Goal: Answer question/provide support: Share knowledge or assist other users

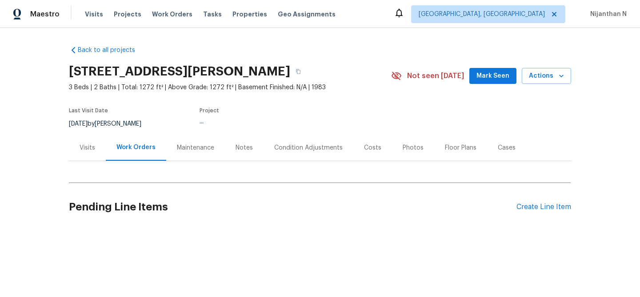
click at [191, 150] on div "Maintenance" at bounding box center [195, 148] width 37 height 9
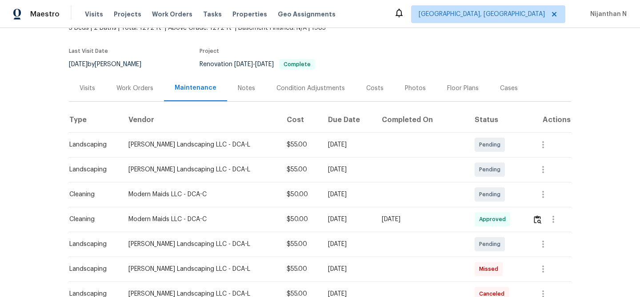
scroll to position [61, 0]
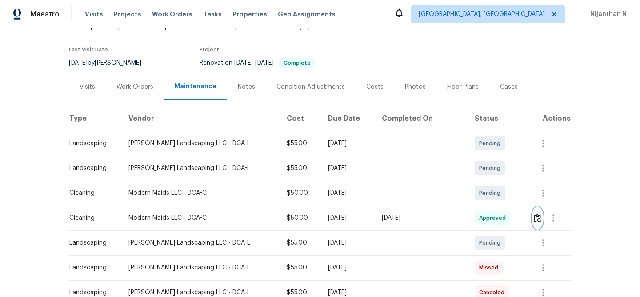
click at [538, 215] on img "button" at bounding box center [538, 218] width 8 height 8
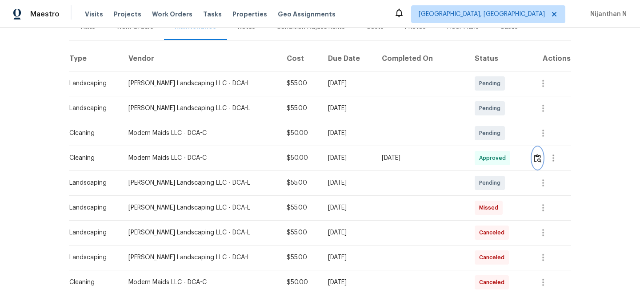
scroll to position [125, 0]
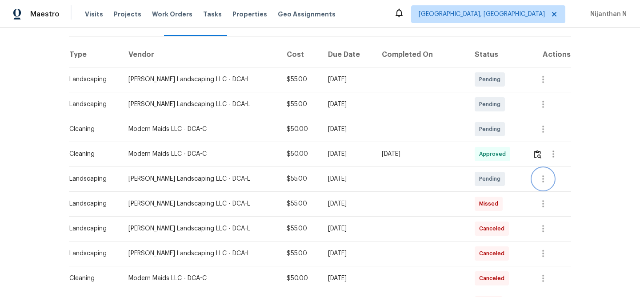
click at [538, 182] on icon "button" at bounding box center [543, 179] width 11 height 11
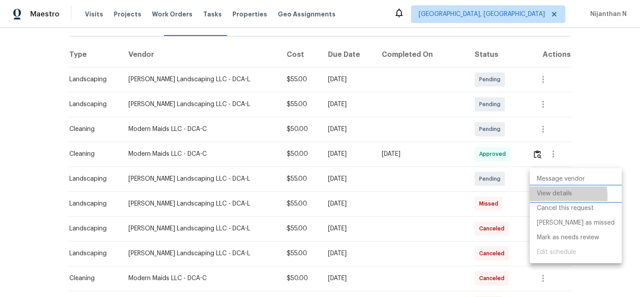
click at [554, 196] on li "View details" at bounding box center [576, 194] width 92 height 15
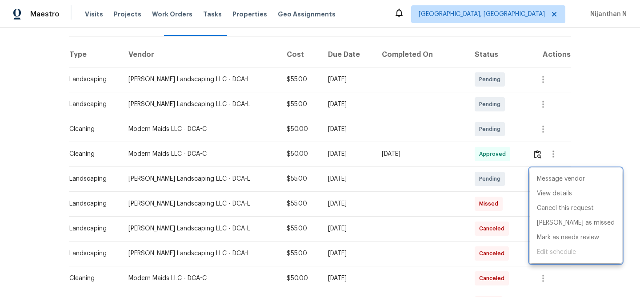
click at [513, 205] on div at bounding box center [320, 148] width 640 height 297
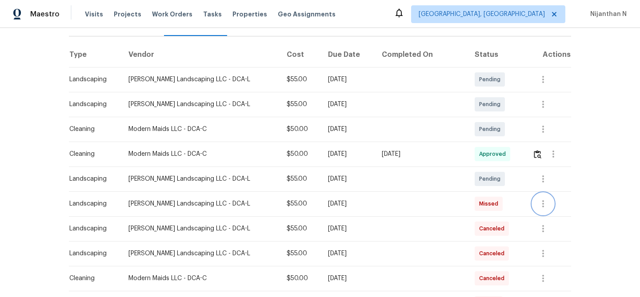
click at [540, 205] on icon "button" at bounding box center [543, 204] width 11 height 11
click at [541, 213] on li "View details" at bounding box center [561, 219] width 62 height 15
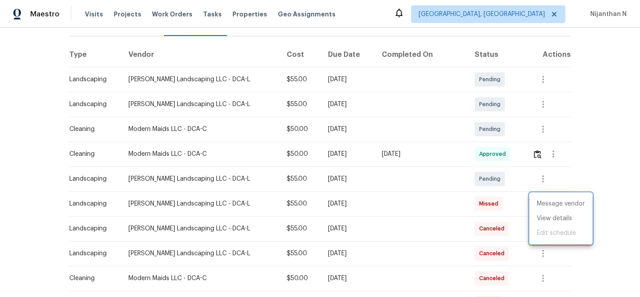
click at [306, 225] on div at bounding box center [320, 148] width 640 height 297
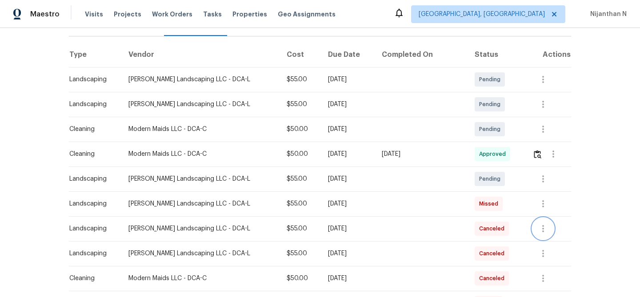
click at [538, 230] on icon "button" at bounding box center [543, 229] width 11 height 11
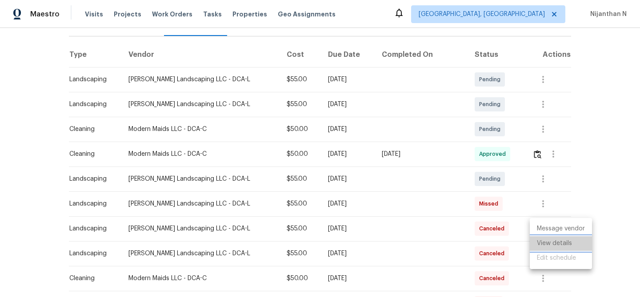
click at [542, 243] on li "View details" at bounding box center [561, 244] width 62 height 15
click at [452, 178] on div at bounding box center [320, 148] width 640 height 297
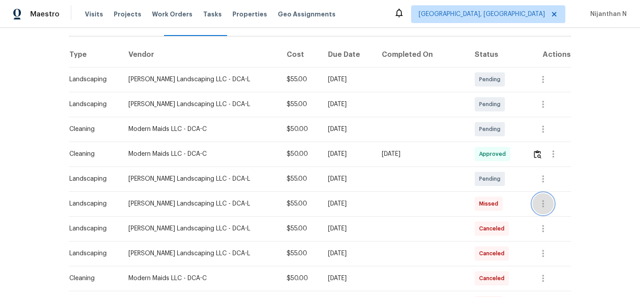
click at [540, 208] on icon "button" at bounding box center [543, 204] width 11 height 11
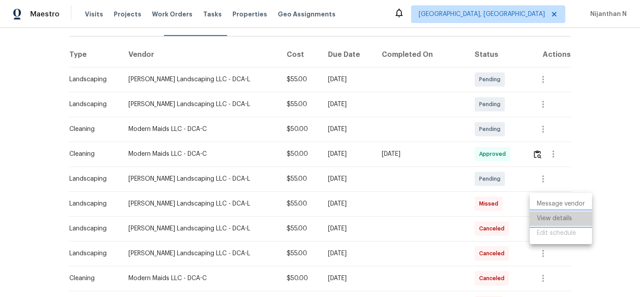
click at [542, 216] on li "View details" at bounding box center [561, 219] width 62 height 15
click at [394, 215] on div at bounding box center [320, 148] width 640 height 297
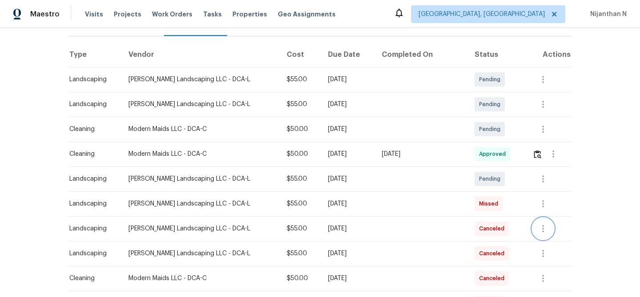
click at [538, 231] on icon "button" at bounding box center [543, 229] width 11 height 11
click at [549, 247] on li "View details" at bounding box center [561, 244] width 62 height 15
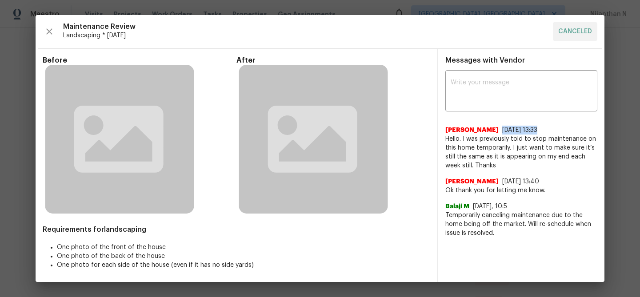
drag, startPoint x: 475, startPoint y: 128, endPoint x: 510, endPoint y: 127, distance: 35.6
click at [510, 127] on div "Luis Ruiz 9/22/25, 13:33" at bounding box center [521, 130] width 152 height 9
click at [529, 128] on div "Luis Ruiz 9/22/25, 13:33" at bounding box center [521, 130] width 152 height 9
click at [487, 97] on textarea at bounding box center [521, 92] width 141 height 25
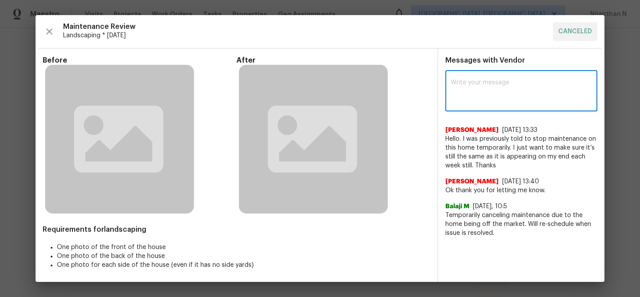
click at [468, 100] on textarea at bounding box center [521, 92] width 141 height 25
click at [522, 83] on textarea at bounding box center [521, 92] width 141 height 25
paste textarea "Maintenance Audit Team: Hello!"
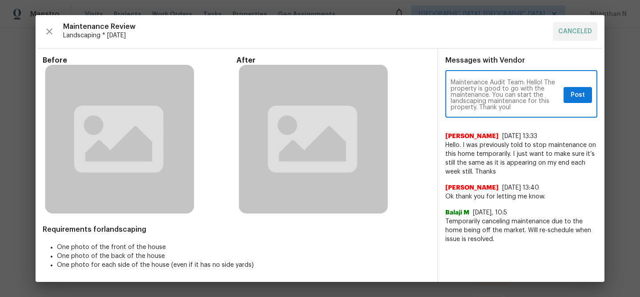
paste textarea "has cleared maintenance and is ready. You may proceed with"
type textarea "Maintenance Audit Team: Hello! The property has cleared maintenance and is read…"
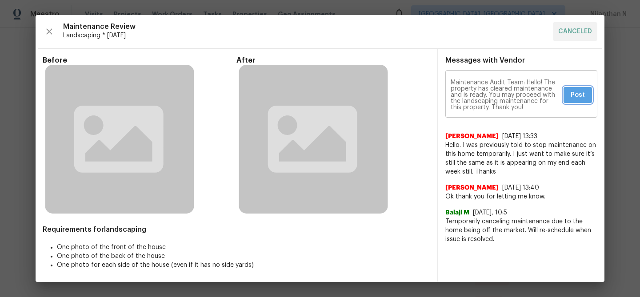
click at [581, 97] on span "Post" at bounding box center [578, 95] width 14 height 11
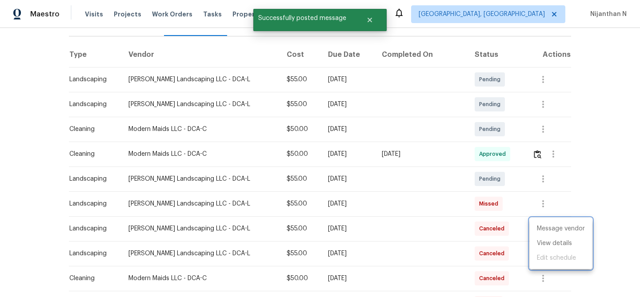
click at [386, 129] on div at bounding box center [320, 148] width 640 height 297
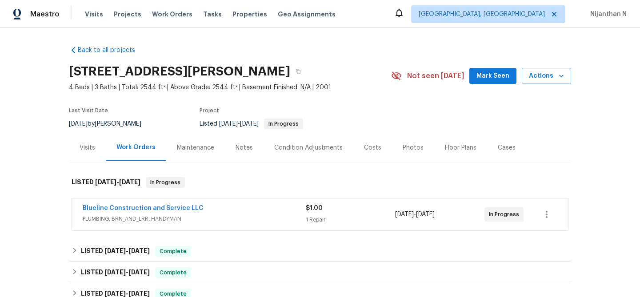
click at [212, 154] on div "Maintenance" at bounding box center [195, 148] width 59 height 26
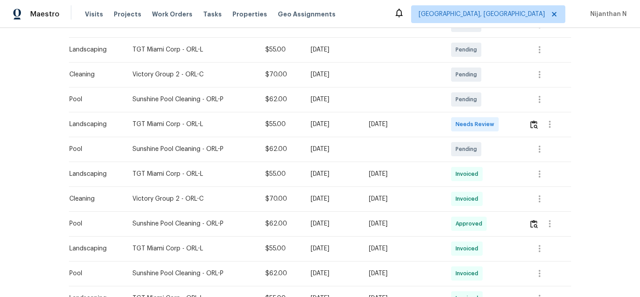
scroll to position [198, 0]
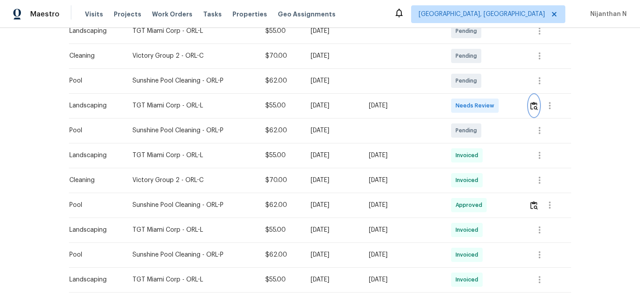
click at [534, 103] on img "button" at bounding box center [534, 106] width 8 height 8
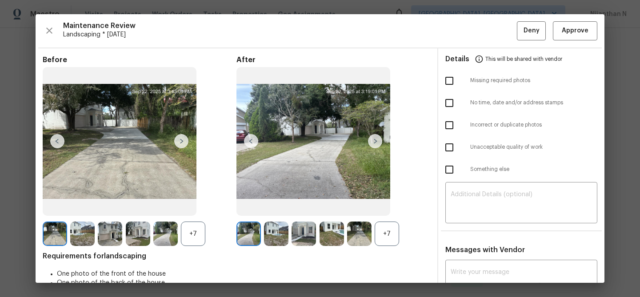
click at [389, 233] on div "+7" at bounding box center [387, 234] width 24 height 24
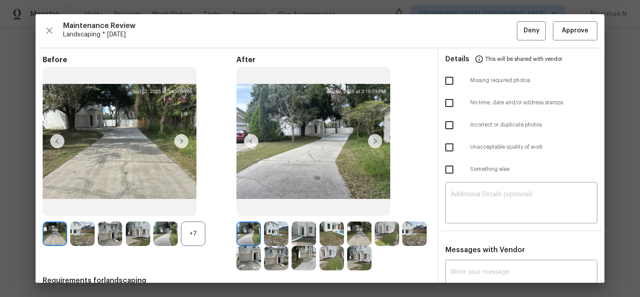
click at [192, 239] on div "+7" at bounding box center [193, 234] width 24 height 24
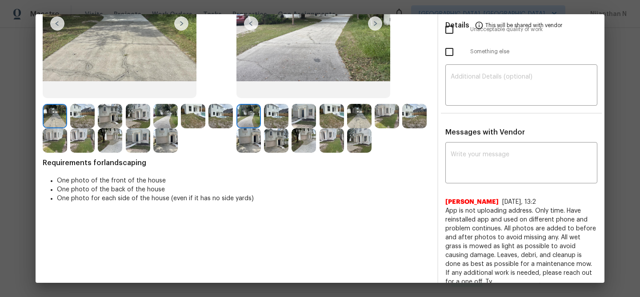
scroll to position [0, 0]
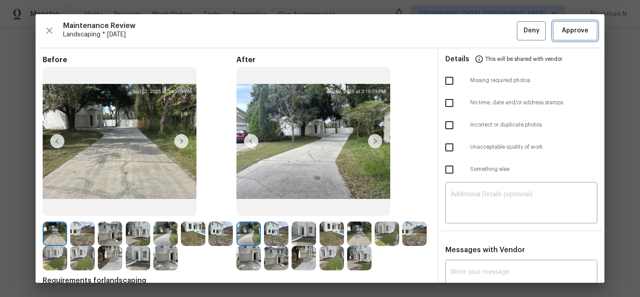
click at [573, 34] on span "Approve" at bounding box center [575, 30] width 27 height 11
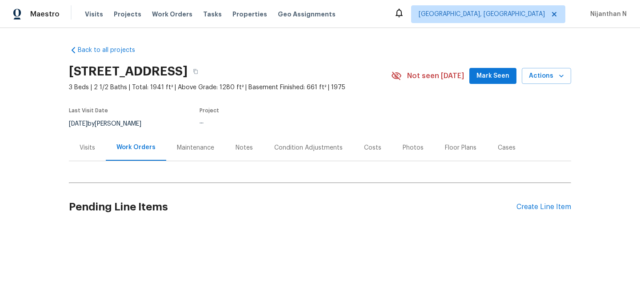
click at [198, 144] on div "Maintenance" at bounding box center [195, 148] width 37 height 9
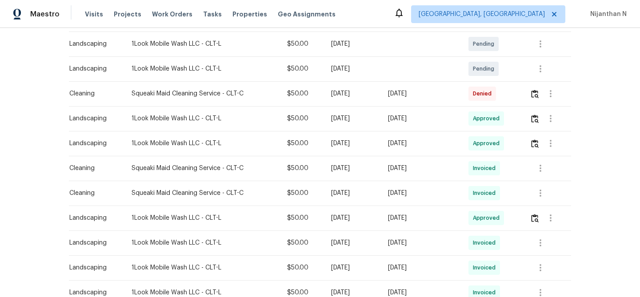
scroll to position [212, 0]
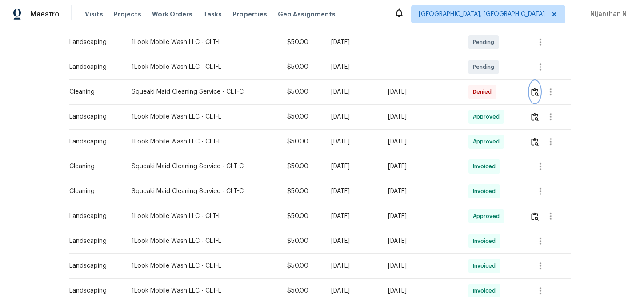
click at [538, 92] on img "button" at bounding box center [535, 92] width 8 height 8
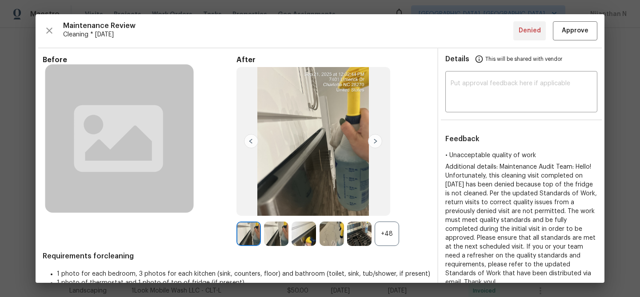
click at [389, 239] on div "+48" at bounding box center [387, 234] width 24 height 24
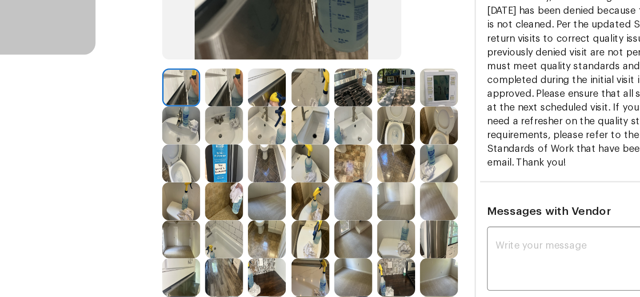
scroll to position [97, 0]
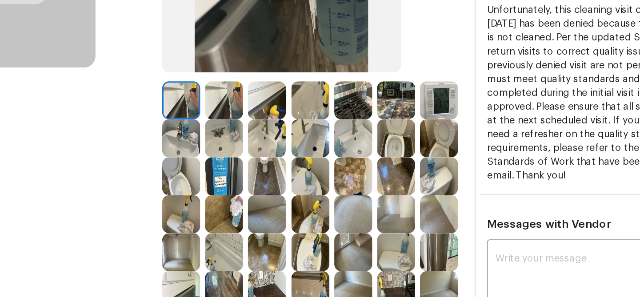
click at [307, 136] on img at bounding box center [304, 136] width 24 height 24
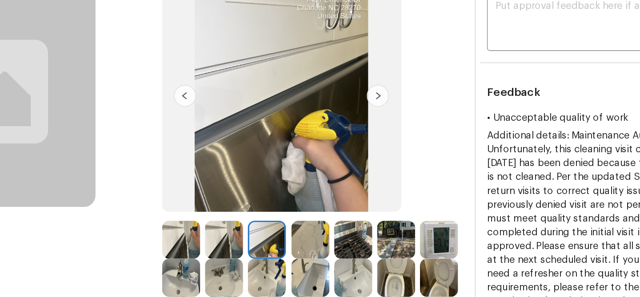
scroll to position [0, 0]
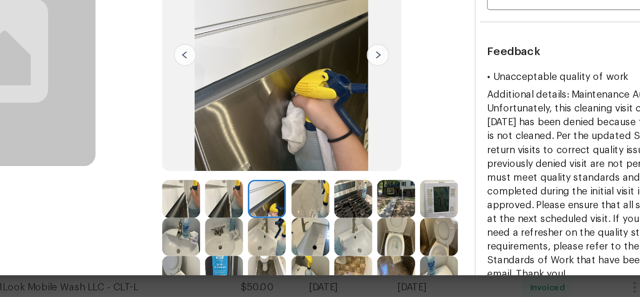
click at [377, 262] on img at bounding box center [387, 258] width 24 height 24
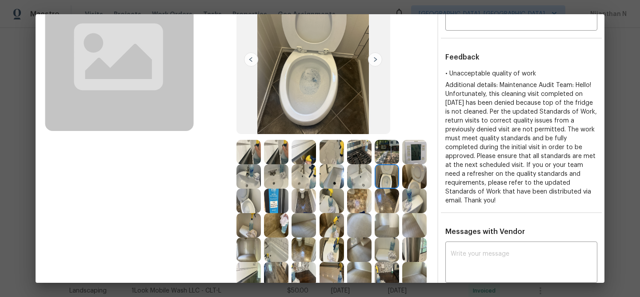
scroll to position [28, 0]
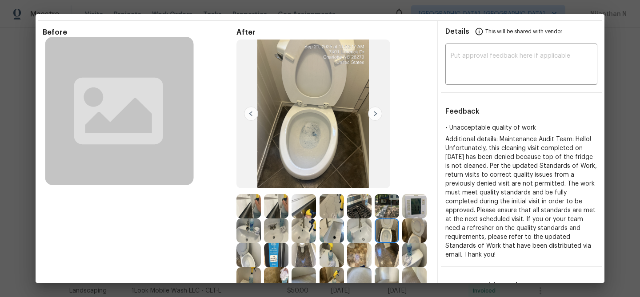
click at [250, 209] on img at bounding box center [249, 206] width 24 height 24
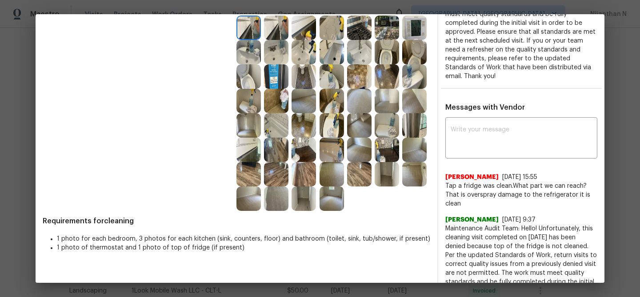
scroll to position [209, 0]
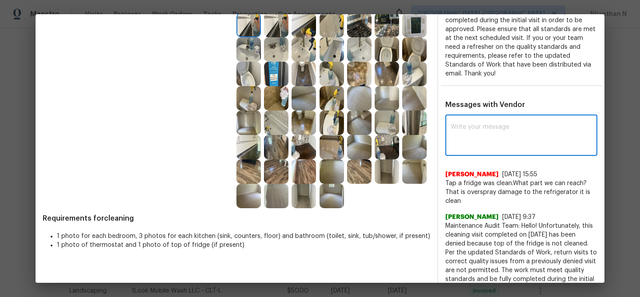
click at [488, 135] on textarea at bounding box center [521, 136] width 141 height 25
paste textarea "Maintenance Audit Team: Hello! Thank you for the feedback after further review …"
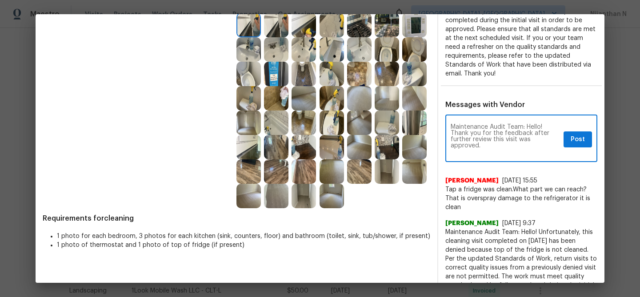
scroll to position [0, 0]
type textarea "Maintenance Audit Team: Hello! Thank you for the feedback after further review …"
click at [578, 134] on span "Post" at bounding box center [578, 139] width 14 height 11
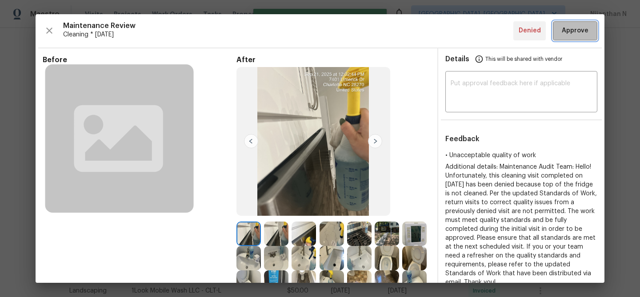
click at [576, 33] on span "Approve" at bounding box center [575, 30] width 27 height 11
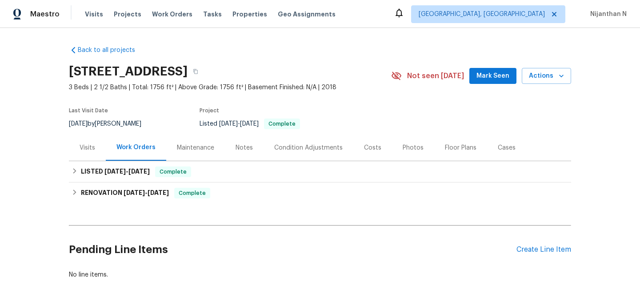
click at [190, 150] on div "Maintenance" at bounding box center [195, 148] width 37 height 9
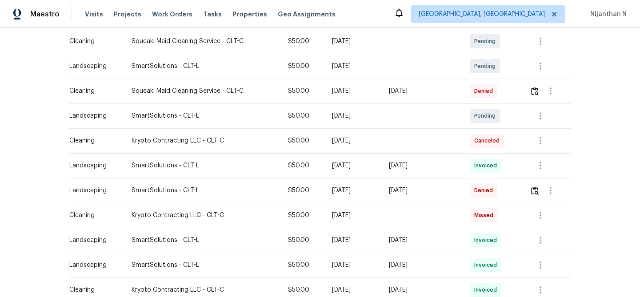
scroll to position [190, 0]
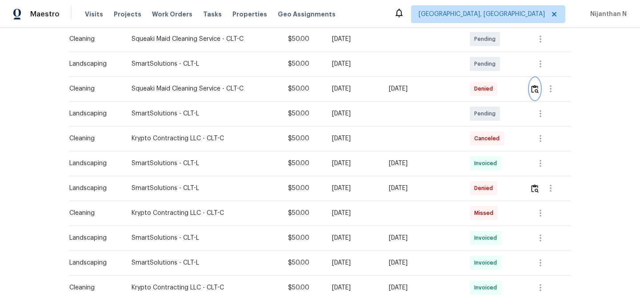
click at [539, 88] on img "button" at bounding box center [535, 89] width 8 height 8
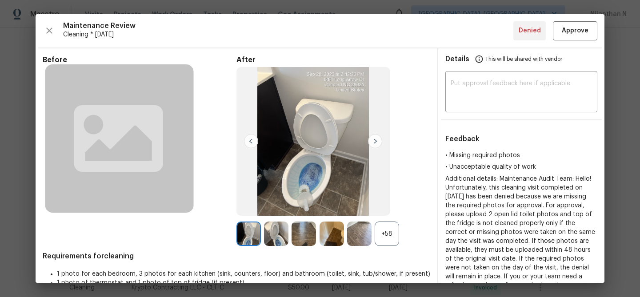
click at [382, 233] on div "+58" at bounding box center [387, 234] width 24 height 24
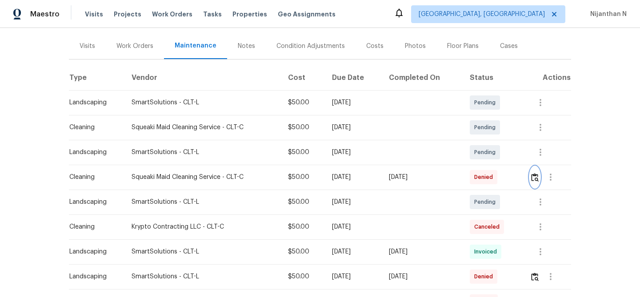
scroll to position [114, 0]
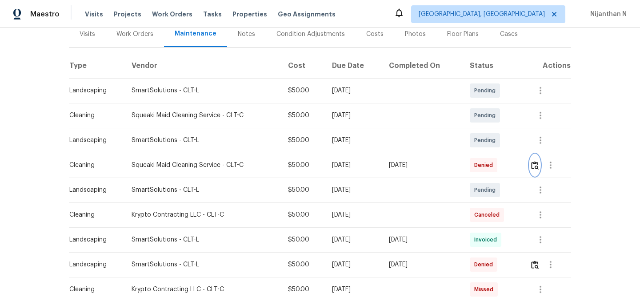
click at [536, 161] on img "button" at bounding box center [535, 165] width 8 height 8
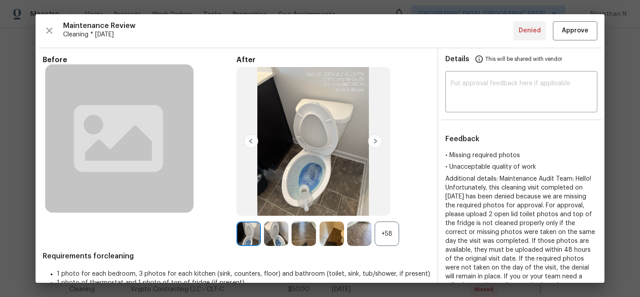
click at [385, 229] on div "+58" at bounding box center [387, 234] width 24 height 24
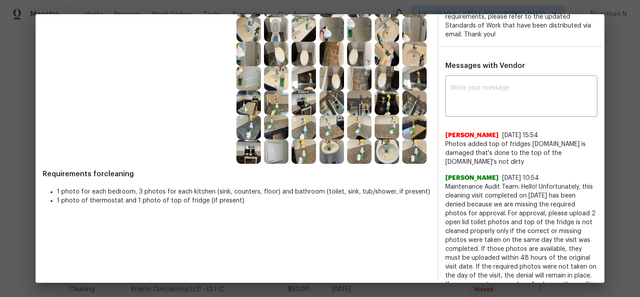
scroll to position [294, 0]
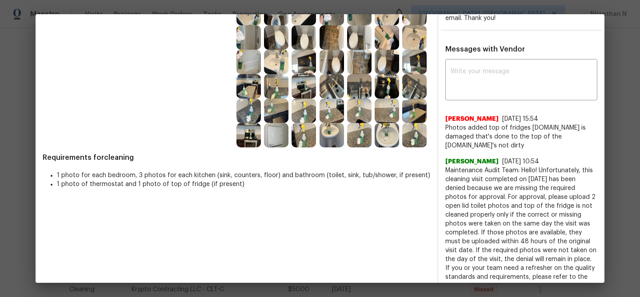
click at [468, 166] on span "Maintenance Audit Team: Hello! Unfortunately, this cleaning visit completed on …" at bounding box center [521, 232] width 152 height 133
drag, startPoint x: 468, startPoint y: 161, endPoint x: 536, endPoint y: 162, distance: 68.5
click at [536, 166] on span "Maintenance Audit Team: Hello! Unfortunately, this cleaning visit completed on …" at bounding box center [521, 232] width 152 height 133
copy span "Maintenance Audit Team: Hello!"
click at [501, 84] on textarea at bounding box center [521, 80] width 141 height 25
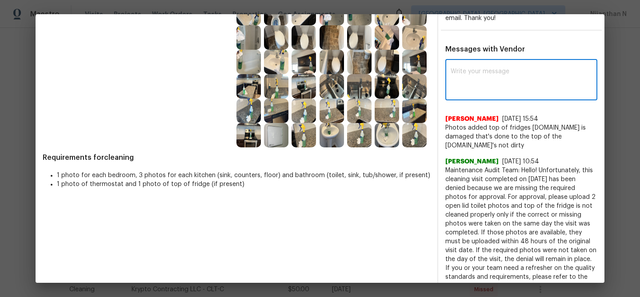
paste textarea "Maintenance Audit Team: Hello!"
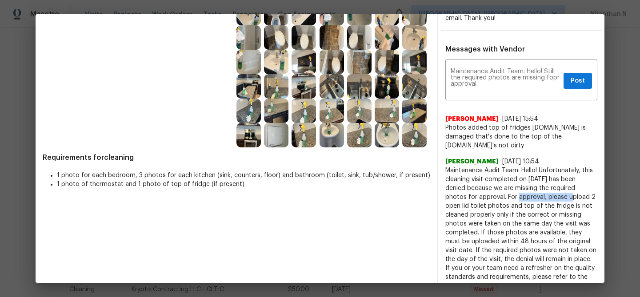
drag, startPoint x: 485, startPoint y: 188, endPoint x: 535, endPoint y: 188, distance: 50.2
click at [535, 188] on span "Maintenance Audit Team: Hello! Unfortunately, this cleaning visit completed on …" at bounding box center [521, 232] width 152 height 133
click at [541, 202] on span "Maintenance Audit Team: Hello! Unfortunately, this cleaning visit completed on …" at bounding box center [521, 232] width 152 height 133
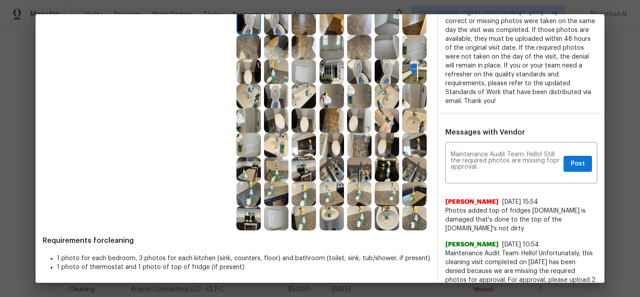
scroll to position [215, 0]
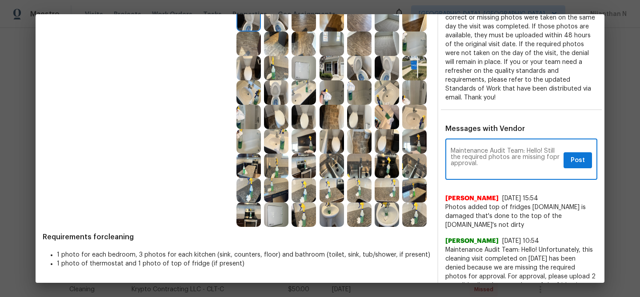
click at [553, 156] on textarea "Maintenance Audit Team: Hello! Still the required photos are missing fopr appro…" at bounding box center [505, 160] width 109 height 25
click at [491, 165] on textarea "Maintenance Audit Team: Hello! Still the required photos are missing for approv…" at bounding box center [505, 160] width 109 height 25
paste textarea "As per our updated SWO the photos must be uploaded within 48 hours of the origi…"
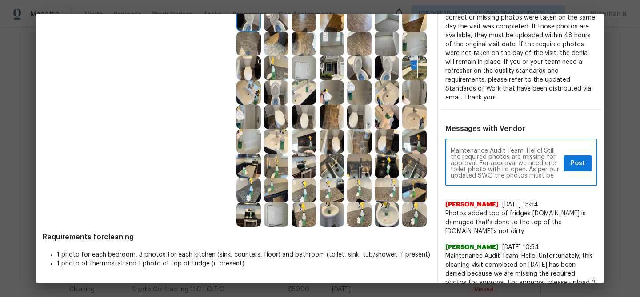
scroll to position [56, 0]
type textarea "Maintenance Audit Team: Hello! Still the required photos are missing for approv…"
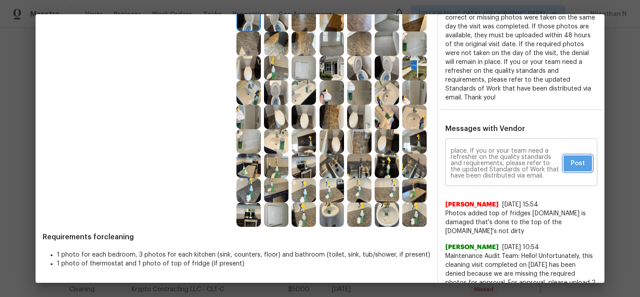
click at [572, 160] on span "Post" at bounding box center [578, 163] width 14 height 11
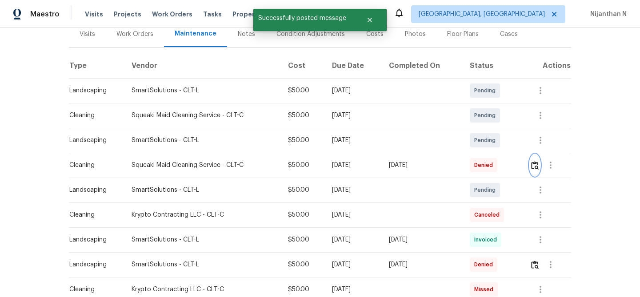
scroll to position [0, 0]
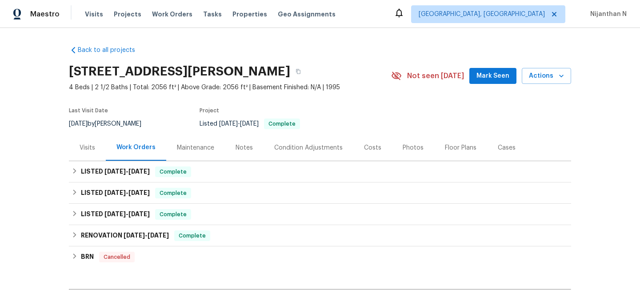
click at [194, 148] on div "Maintenance" at bounding box center [195, 148] width 37 height 9
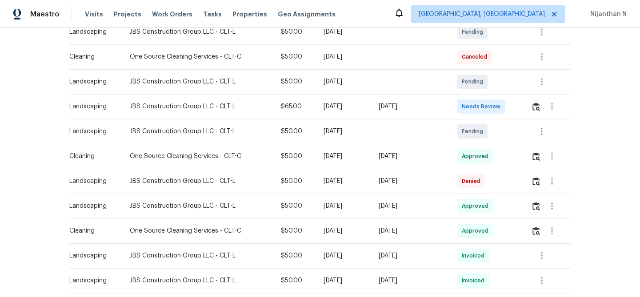
scroll to position [184, 0]
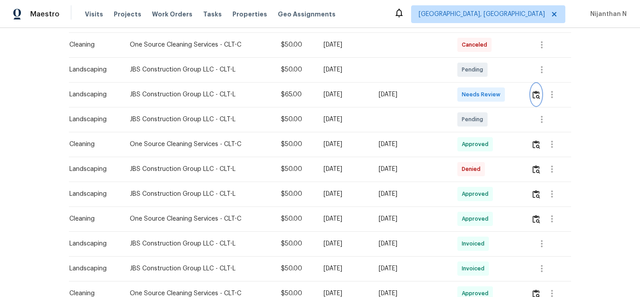
click at [540, 96] on img "button" at bounding box center [537, 95] width 8 height 8
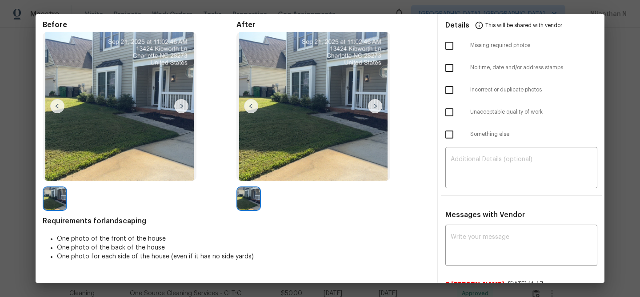
scroll to position [66, 0]
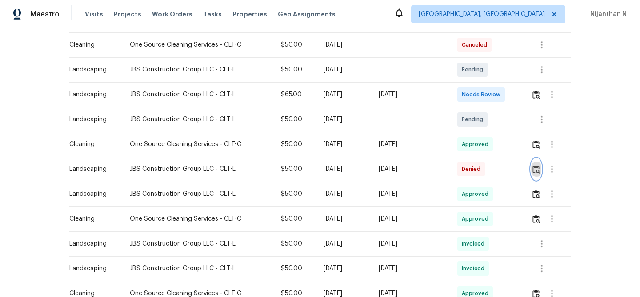
click at [534, 166] on img "button" at bounding box center [537, 169] width 8 height 8
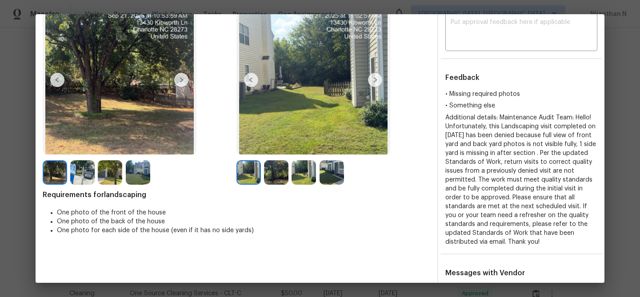
scroll to position [59, 0]
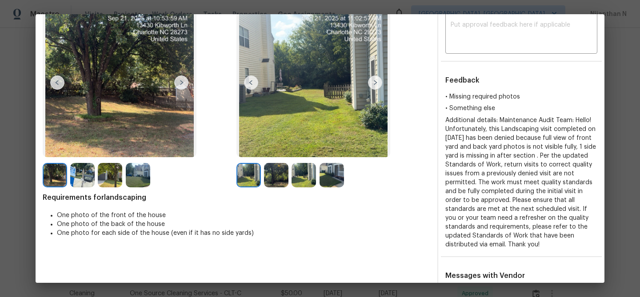
click at [327, 182] on img at bounding box center [332, 175] width 24 height 24
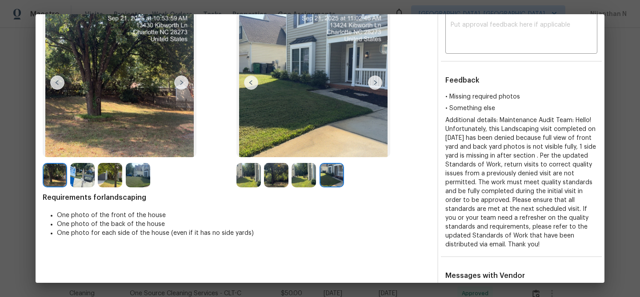
click at [302, 181] on img at bounding box center [304, 175] width 24 height 24
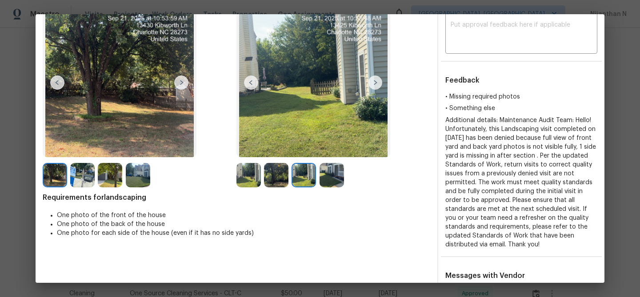
click at [275, 176] on img at bounding box center [276, 175] width 24 height 24
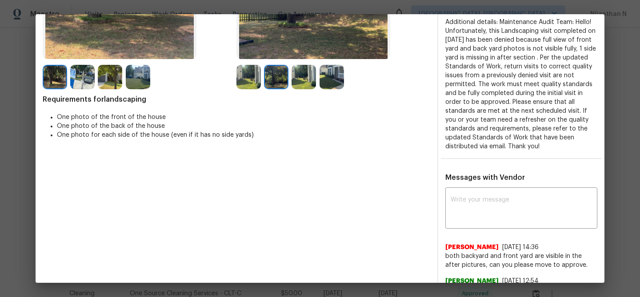
scroll to position [164, 0]
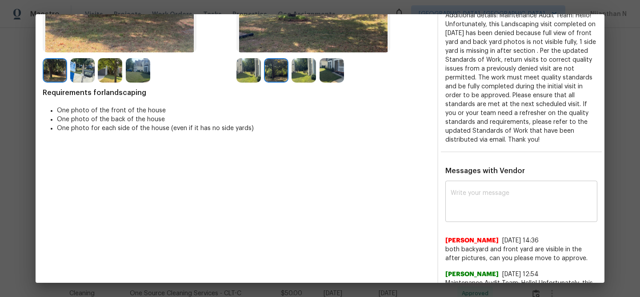
click at [493, 212] on textarea at bounding box center [521, 202] width 141 height 25
paste textarea "Maintenance Audit Team: Hello! Thank you for the feedback after further review …"
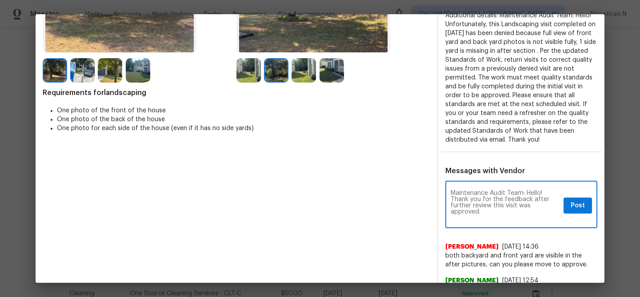
scroll to position [0, 0]
type textarea "Maintenance Audit Team: Hello! Thank you for the feedback after further review …"
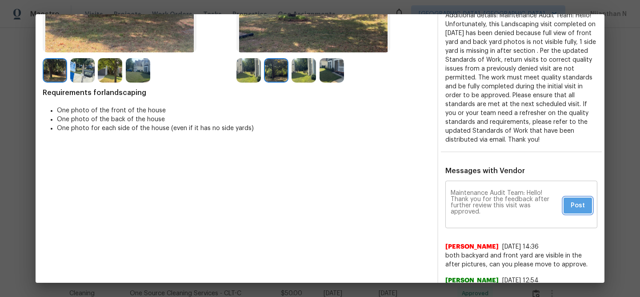
click at [575, 211] on button "Post" at bounding box center [578, 206] width 28 height 16
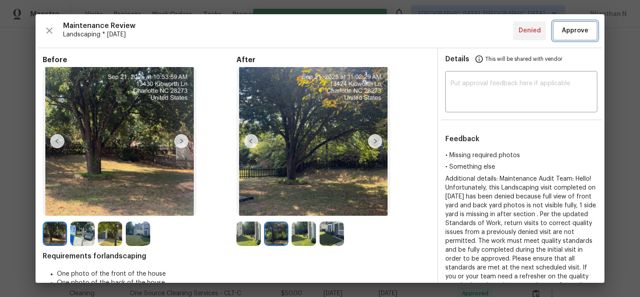
click at [577, 29] on span "Approve" at bounding box center [575, 30] width 27 height 11
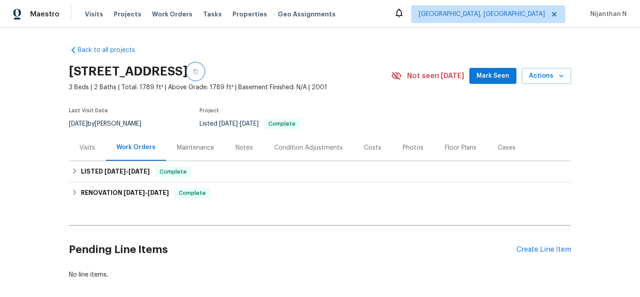
click at [204, 75] on button "button" at bounding box center [196, 72] width 16 height 16
click at [210, 150] on div "Maintenance" at bounding box center [195, 148] width 37 height 9
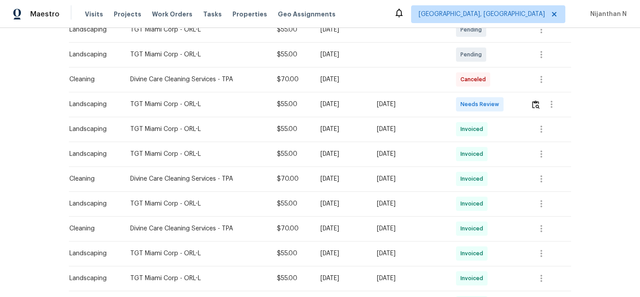
scroll to position [146, 0]
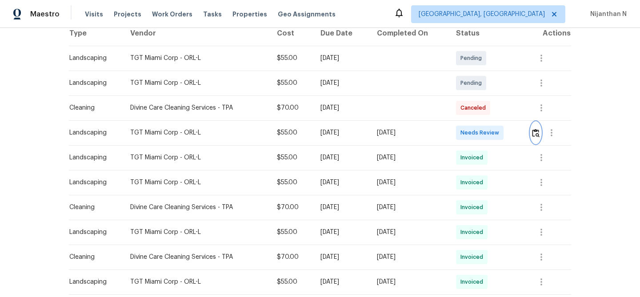
click at [535, 136] on img "button" at bounding box center [536, 133] width 8 height 8
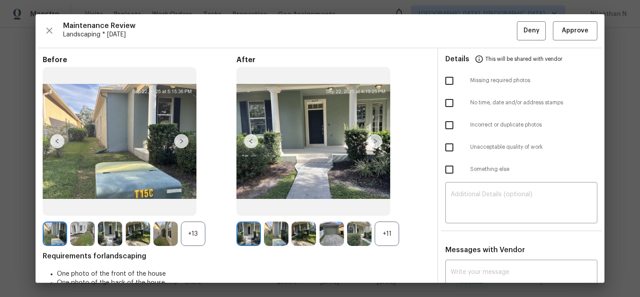
click at [392, 227] on div "+11" at bounding box center [387, 234] width 24 height 24
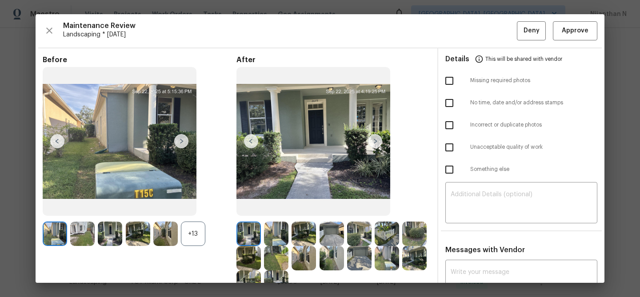
click at [199, 237] on div "+13" at bounding box center [193, 234] width 24 height 24
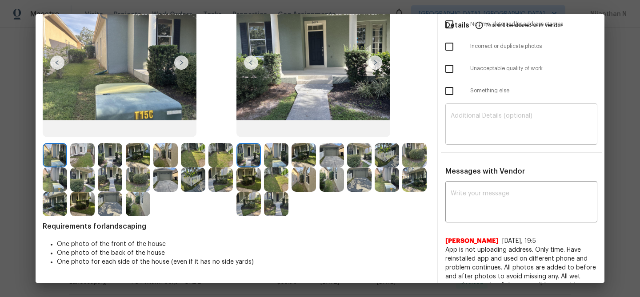
scroll to position [0, 0]
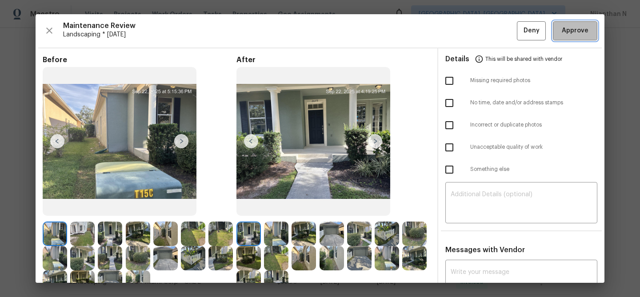
click at [559, 38] on button "Approve" at bounding box center [575, 30] width 44 height 19
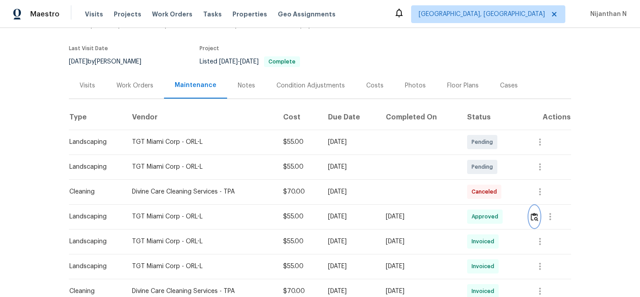
scroll to position [57, 0]
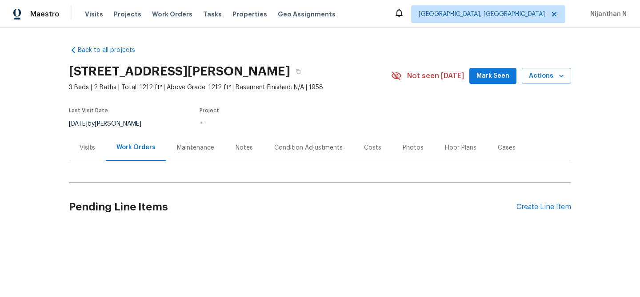
click at [184, 152] on div "Maintenance" at bounding box center [195, 148] width 37 height 9
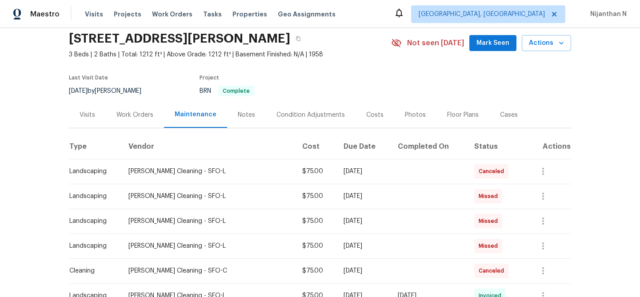
scroll to position [32, 0]
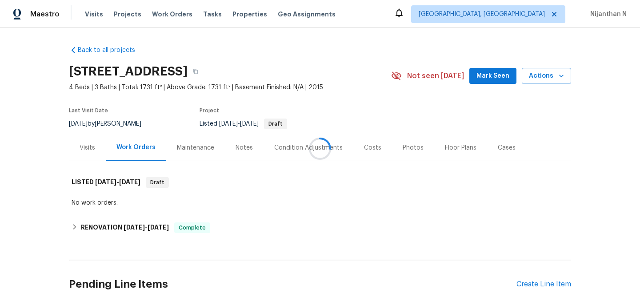
click at [188, 146] on div at bounding box center [320, 148] width 640 height 297
click at [188, 146] on div "Maintenance" at bounding box center [195, 148] width 37 height 9
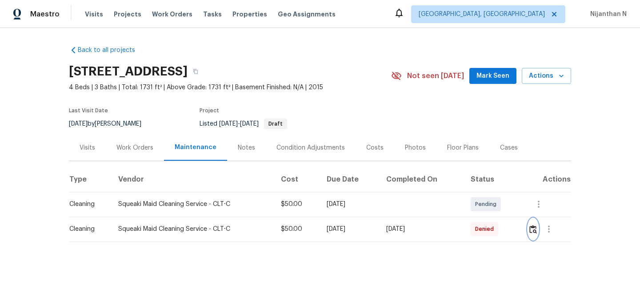
click at [537, 225] on button "button" at bounding box center [533, 229] width 10 height 21
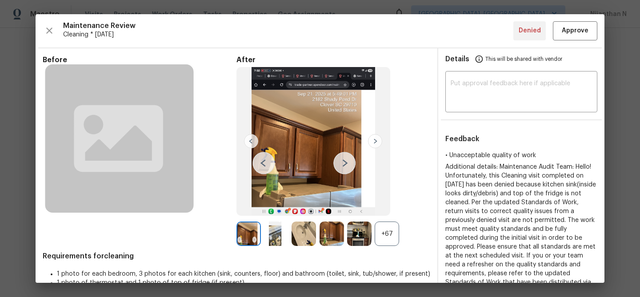
click at [389, 238] on div "+67" at bounding box center [387, 234] width 24 height 24
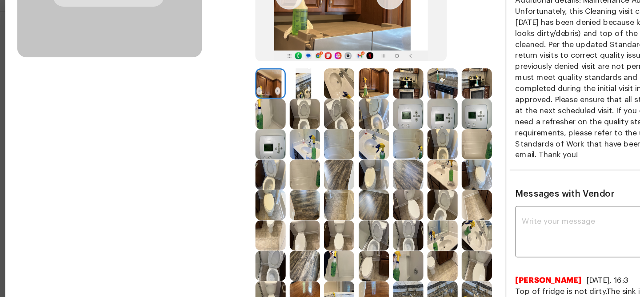
scroll to position [150, 0]
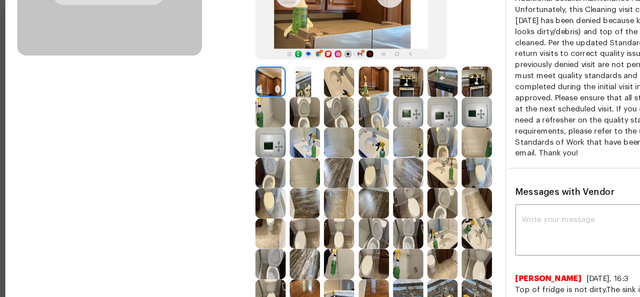
click at [276, 85] on img at bounding box center [276, 84] width 24 height 24
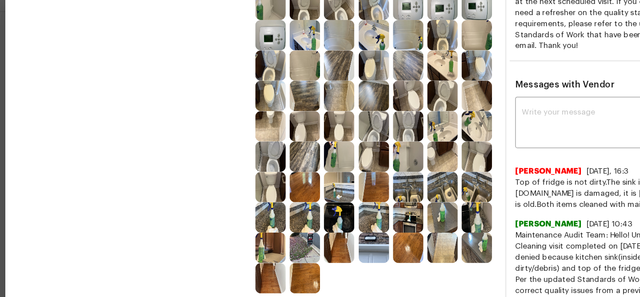
scroll to position [241, 0]
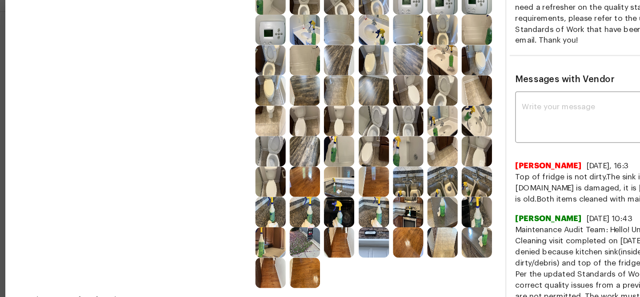
click at [361, 168] on img at bounding box center [359, 164] width 24 height 24
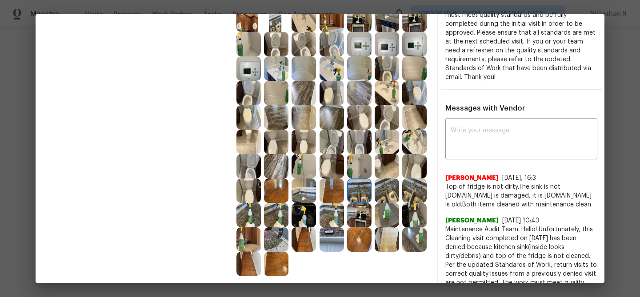
scroll to position [215, 0]
click at [488, 135] on textarea at bounding box center [521, 139] width 141 height 25
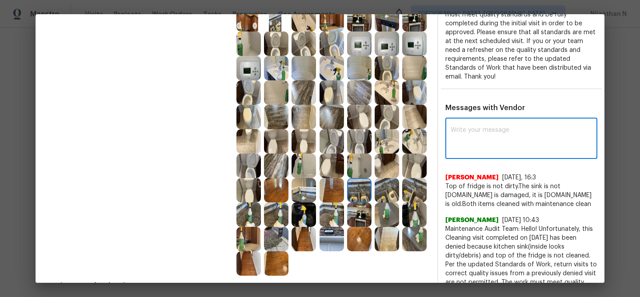
paste textarea "Maintenance Audit Team: Hello! Thank you for the feedback after further review …"
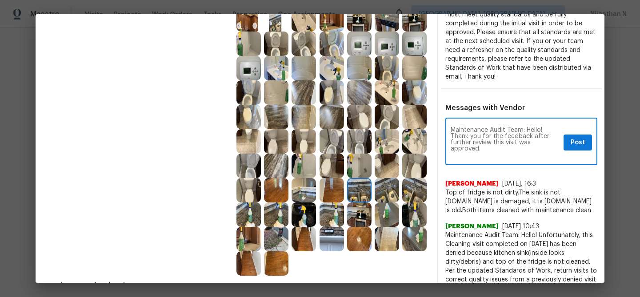
scroll to position [0, 0]
type textarea "Maintenance Audit Team: Hello! Thank you for the feedback after further review …"
click at [581, 137] on span "Post" at bounding box center [578, 142] width 14 height 11
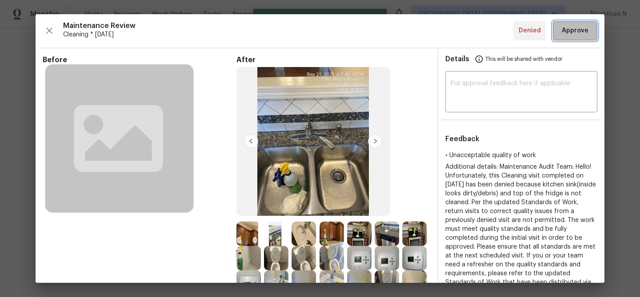
click at [572, 26] on span "Approve" at bounding box center [575, 30] width 27 height 11
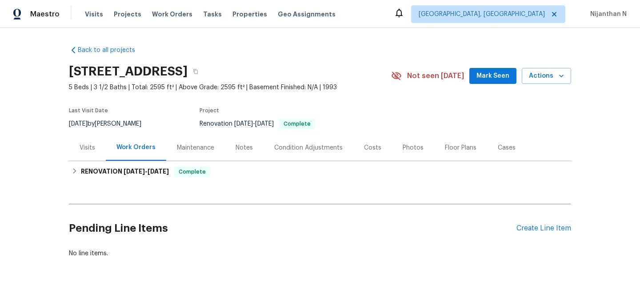
click at [207, 149] on div "Maintenance" at bounding box center [195, 148] width 37 height 9
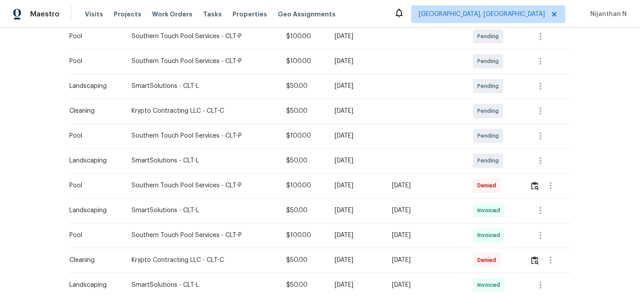
scroll to position [220, 0]
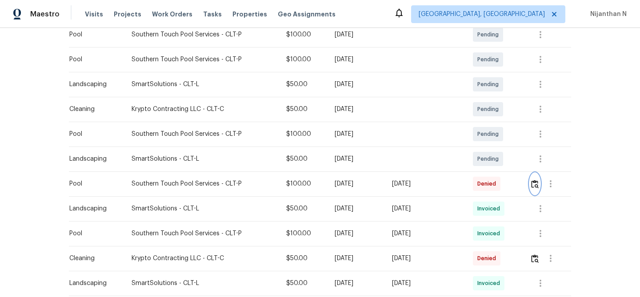
click at [537, 187] on img "button" at bounding box center [535, 184] width 8 height 8
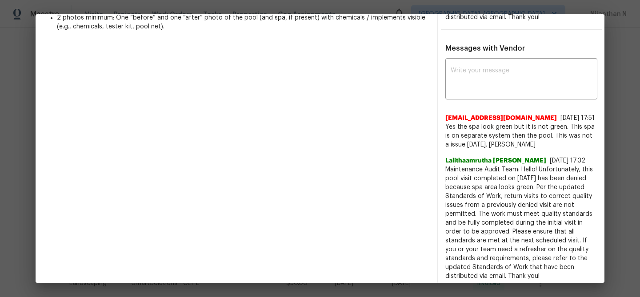
scroll to position [261, 0]
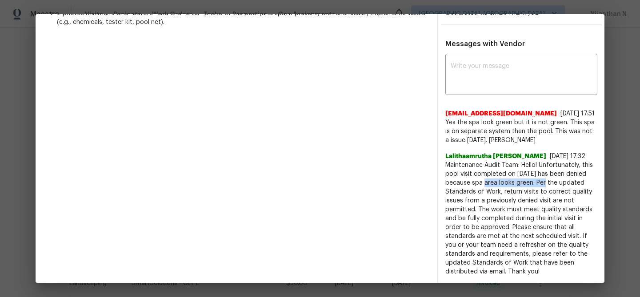
drag, startPoint x: 494, startPoint y: 181, endPoint x: 556, endPoint y: 182, distance: 61.8
click at [556, 182] on span "Maintenance Audit Team: Hello! Unfortunately, this pool visit completed on [DAT…" at bounding box center [521, 219] width 152 height 116
copy span "spa area looks green."
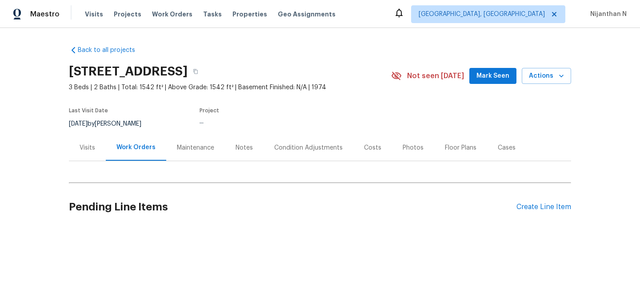
click at [200, 148] on div "Maintenance" at bounding box center [195, 148] width 37 height 9
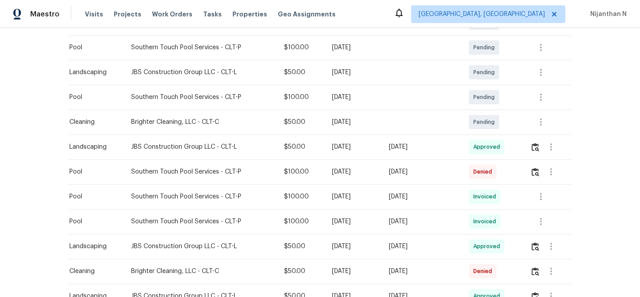
scroll to position [229, 0]
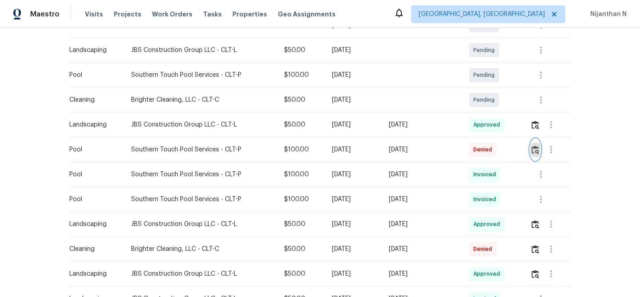
click at [537, 150] on img "button" at bounding box center [536, 150] width 8 height 8
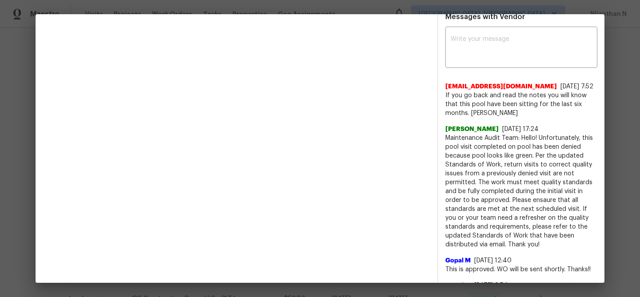
scroll to position [292, 0]
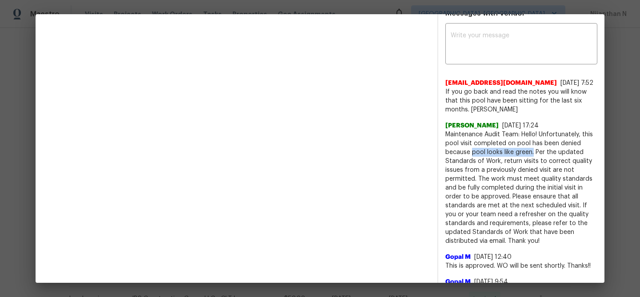
drag, startPoint x: 471, startPoint y: 151, endPoint x: 533, endPoint y: 155, distance: 61.9
click at [533, 155] on span "Maintenance Audit Team: Hello! Unfortunately, this pool visit completed on pool…" at bounding box center [521, 188] width 152 height 116
copy span "pool looks like green."
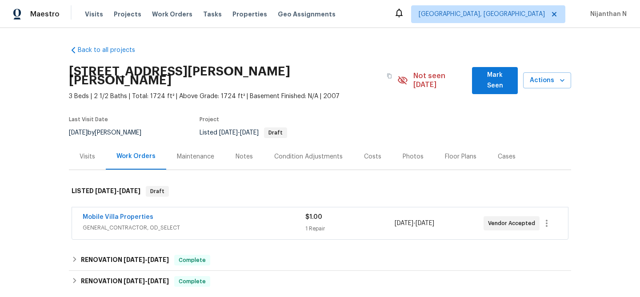
click at [191, 152] on div "Maintenance" at bounding box center [195, 156] width 37 height 9
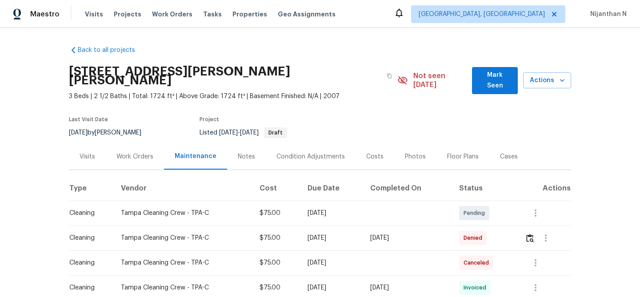
scroll to position [93, 0]
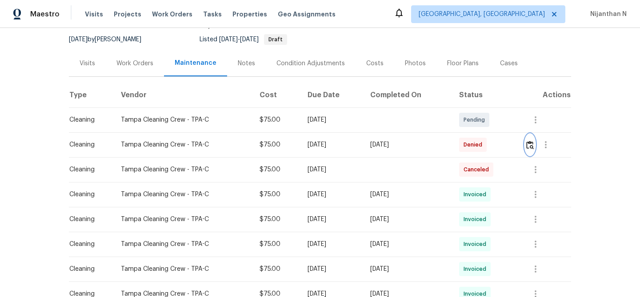
click at [534, 134] on button "button" at bounding box center [530, 144] width 10 height 21
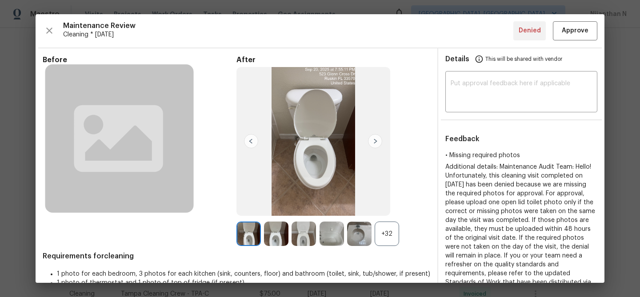
click at [386, 235] on div "+32" at bounding box center [387, 234] width 24 height 24
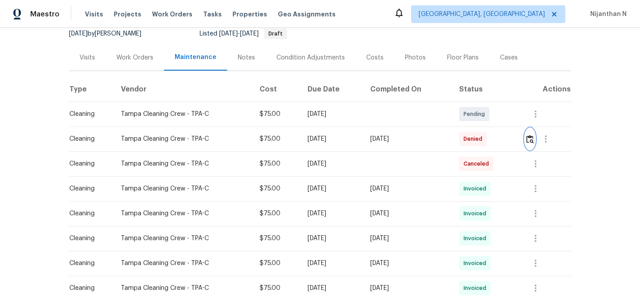
scroll to position [101, 0]
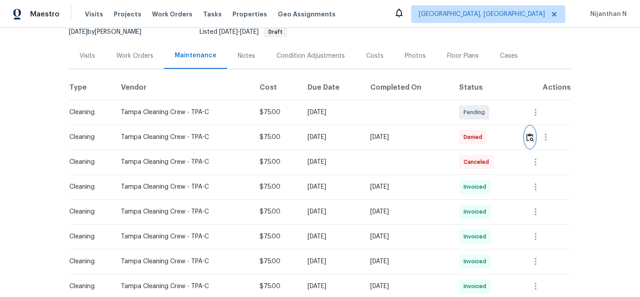
click at [530, 133] on img "button" at bounding box center [530, 137] width 8 height 8
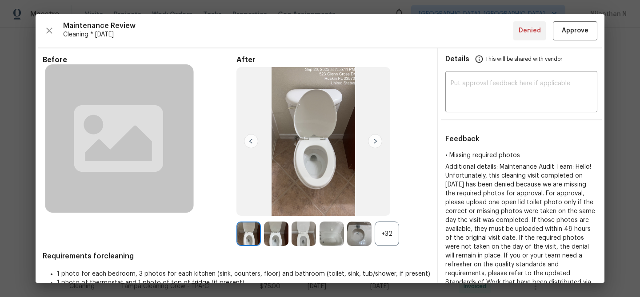
click at [385, 233] on div "+32" at bounding box center [387, 234] width 24 height 24
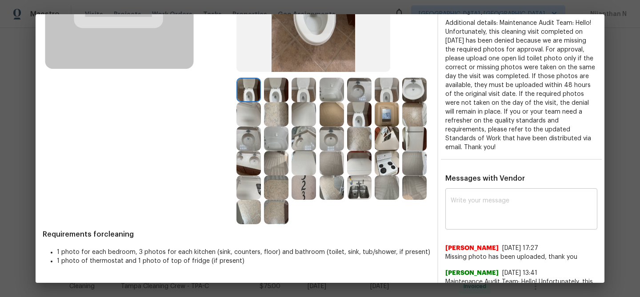
scroll to position [174, 0]
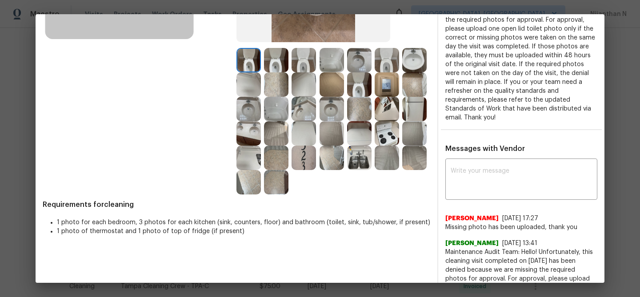
click at [491, 199] on div "x ​" at bounding box center [521, 180] width 152 height 39
paste textarea "Maintenance Audit Team: Hello! Thank you for uploading the photo, after further…"
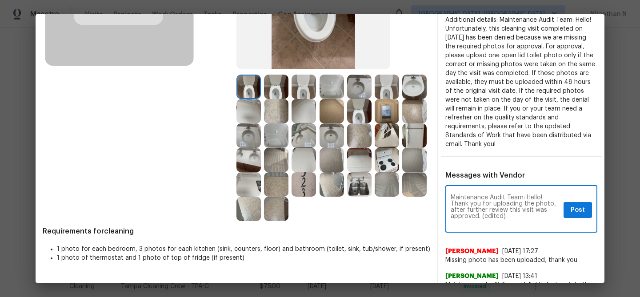
scroll to position [0, 0]
drag, startPoint x: 482, startPoint y: 217, endPoint x: 508, endPoint y: 217, distance: 25.8
click at [508, 217] on textarea "Maintenance Audit Team: Hello! Thank you for uploading the photo, after further…" at bounding box center [505, 210] width 109 height 31
type textarea "Maintenance Audit Team: Hello! Thank you for uploading the photo, after further…"
click at [586, 218] on div "Maintenance Audit Team: Hello! Thank you for uploading the photo, after further…" at bounding box center [521, 210] width 152 height 45
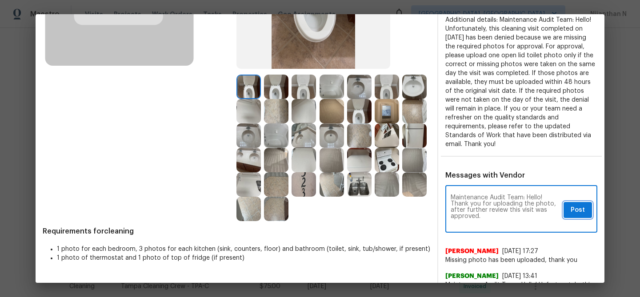
click at [585, 213] on button "Post" at bounding box center [578, 210] width 28 height 16
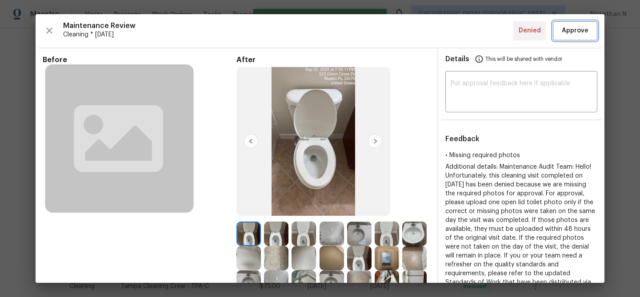
click at [568, 36] on span "Approve" at bounding box center [575, 30] width 27 height 11
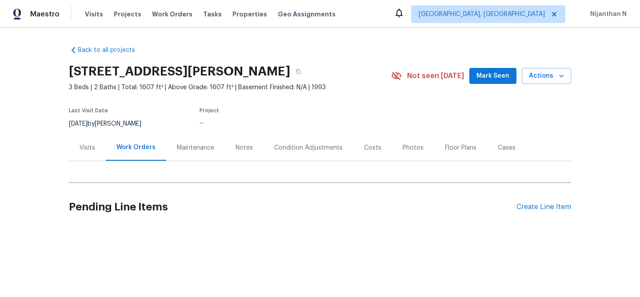
click at [190, 145] on div "Maintenance" at bounding box center [195, 148] width 37 height 9
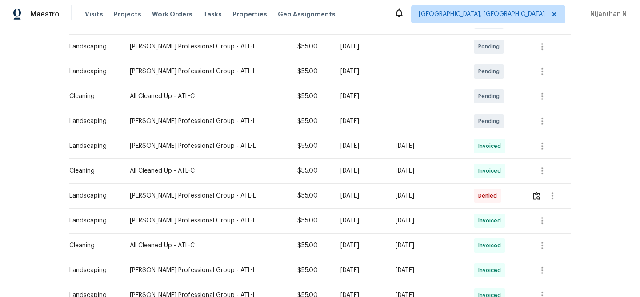
scroll to position [194, 0]
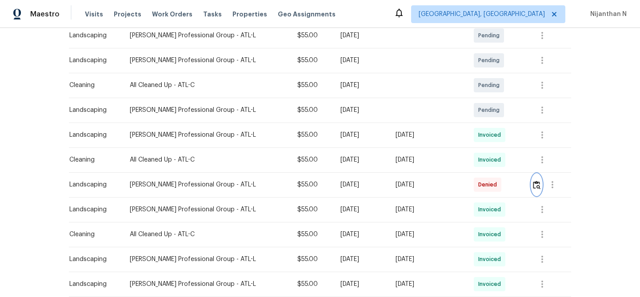
click at [536, 188] on img "button" at bounding box center [537, 185] width 8 height 8
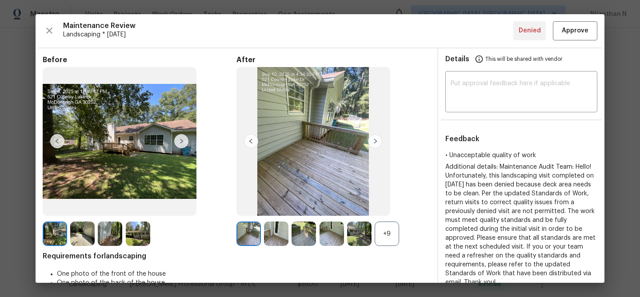
click at [388, 229] on div "+9" at bounding box center [387, 234] width 24 height 24
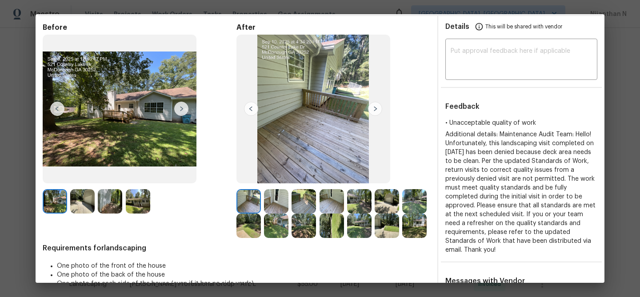
scroll to position [0, 0]
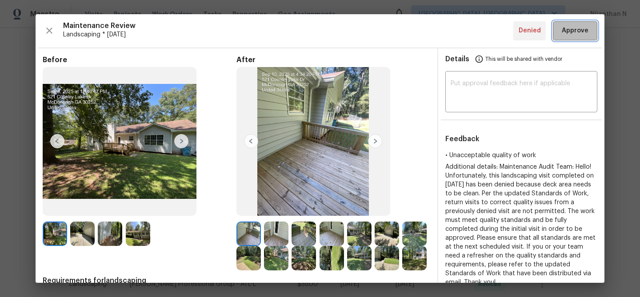
click at [580, 30] on span "Approve" at bounding box center [575, 30] width 27 height 11
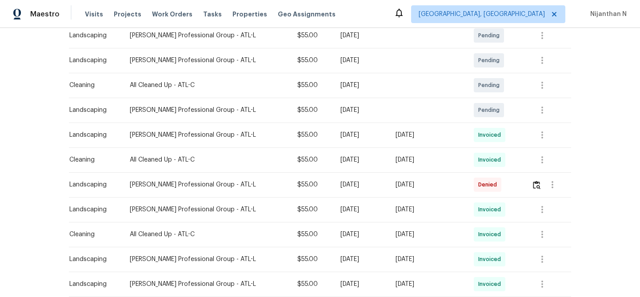
click at [623, 129] on div "Back to all projects 521 Country Lake Dr, McDonough, GA 30252 3 Beds | 2 Baths …" at bounding box center [320, 162] width 640 height 269
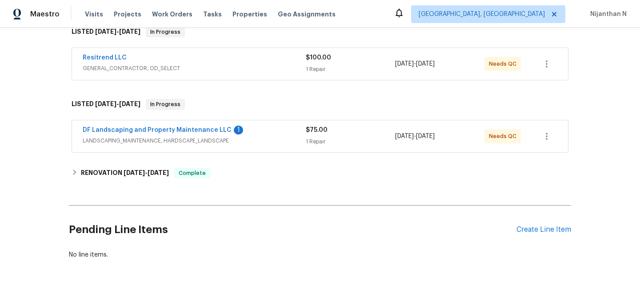
scroll to position [152, 0]
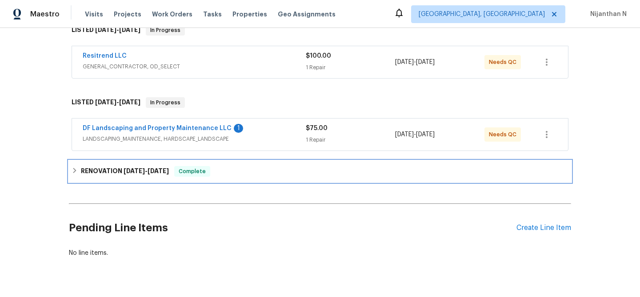
click at [151, 169] on span "[DATE]" at bounding box center [158, 171] width 21 height 6
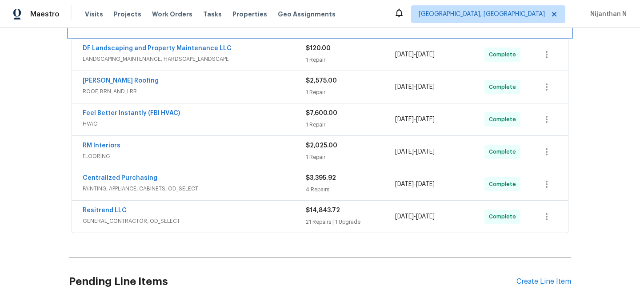
scroll to position [380, 0]
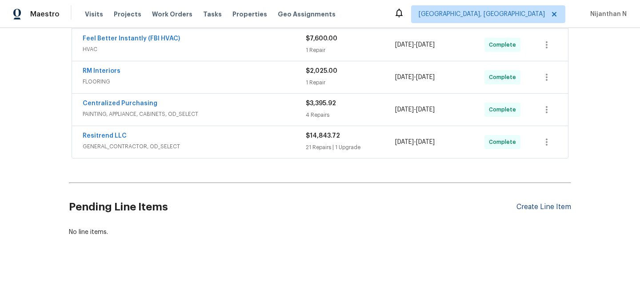
click at [541, 211] on div "Create Line Item" at bounding box center [544, 207] width 55 height 8
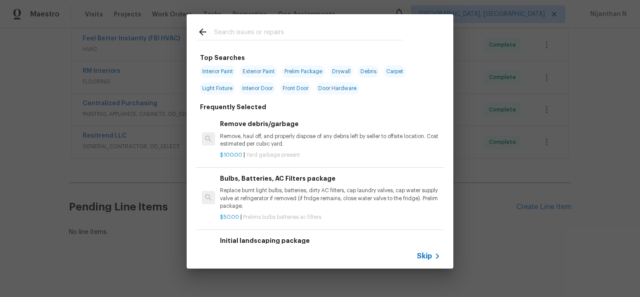
click at [433, 257] on icon at bounding box center [437, 256] width 11 height 11
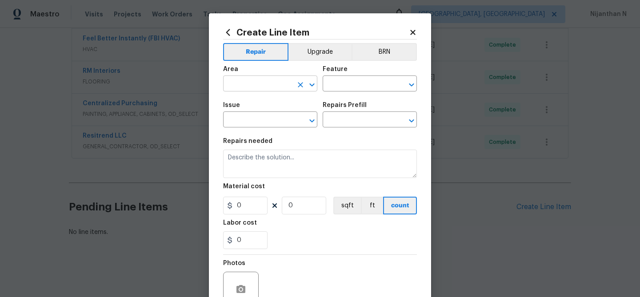
click at [269, 83] on input "text" at bounding box center [257, 85] width 69 height 14
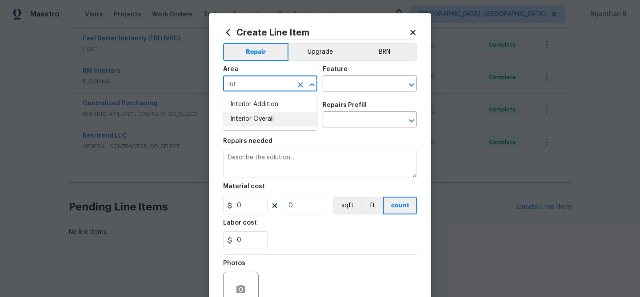
click at [267, 117] on li "Interior Overall" at bounding box center [270, 119] width 94 height 15
type input "Interior Overall"
click at [370, 89] on input "text" at bounding box center [357, 85] width 69 height 14
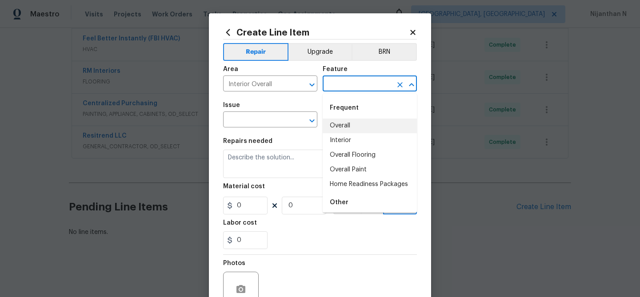
click at [350, 121] on li "Overall" at bounding box center [370, 126] width 94 height 15
type input "Overall"
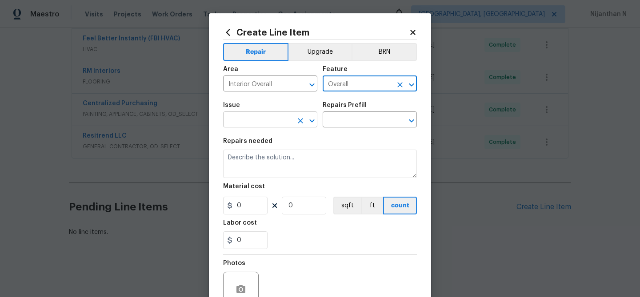
click at [274, 124] on input "text" at bounding box center [257, 121] width 69 height 14
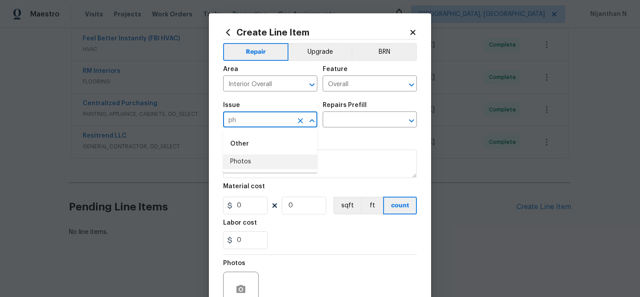
click at [252, 158] on li "Photos" at bounding box center [270, 162] width 94 height 15
type input "Photos"
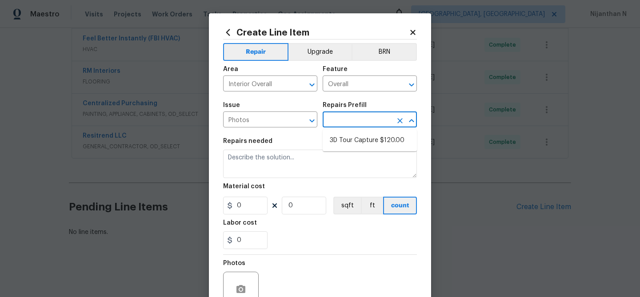
click at [355, 122] on input "text" at bounding box center [357, 121] width 69 height 14
click at [355, 146] on li "3D Tour Capture $120.00" at bounding box center [370, 140] width 94 height 15
type input "3D Tour Capture $120.00"
type textarea "Capture 3D tour of home"
type input "120"
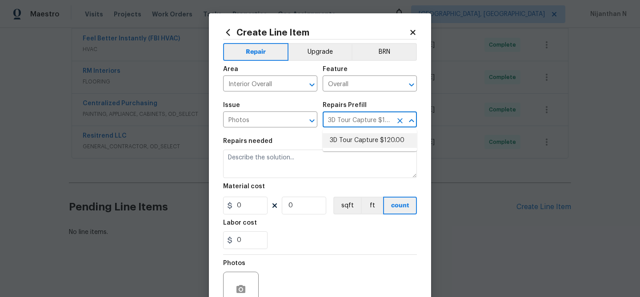
type input "1"
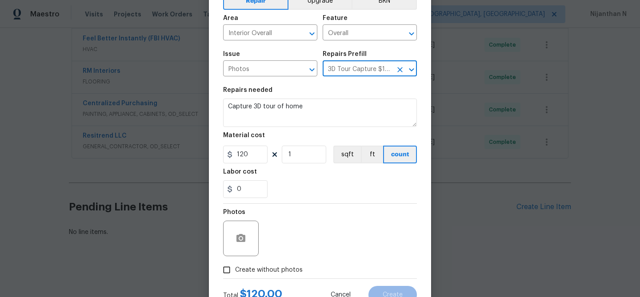
scroll to position [86, 0]
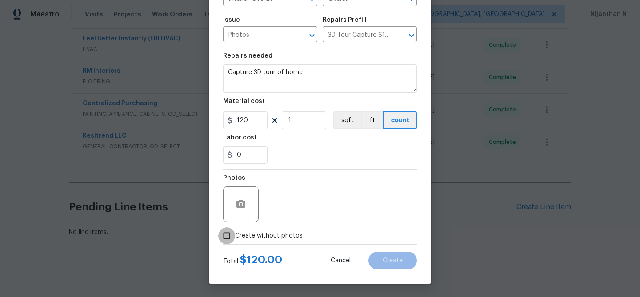
click at [228, 236] on input "Create without photos" at bounding box center [226, 236] width 17 height 17
checkbox input "true"
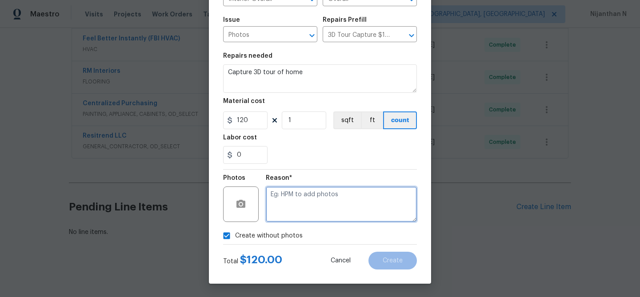
click at [348, 211] on textarea at bounding box center [341, 205] width 151 height 36
type textarea "."
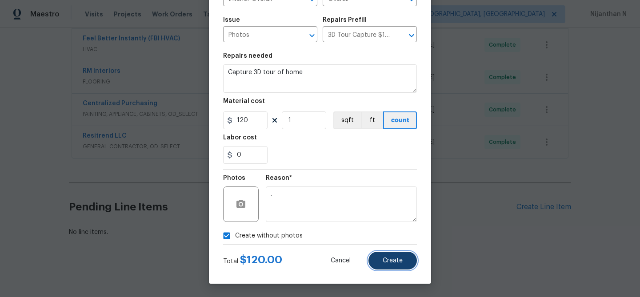
click at [389, 262] on span "Create" at bounding box center [393, 261] width 20 height 7
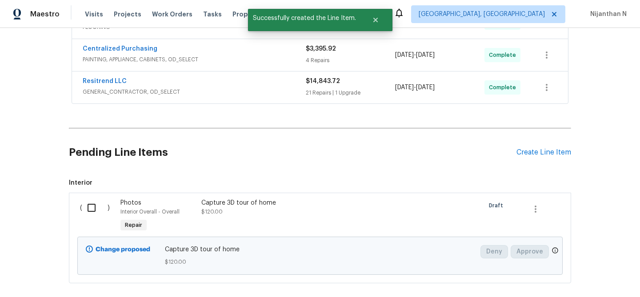
scroll to position [481, 0]
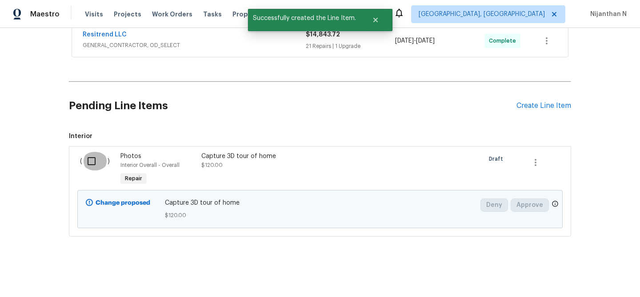
click at [94, 166] on input "checkbox" at bounding box center [94, 161] width 25 height 19
checkbox input "true"
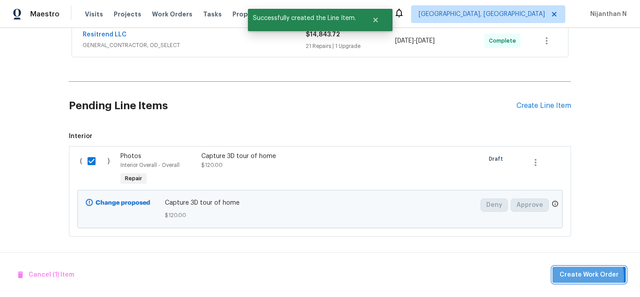
click at [570, 278] on span "Create Work Order" at bounding box center [589, 275] width 59 height 11
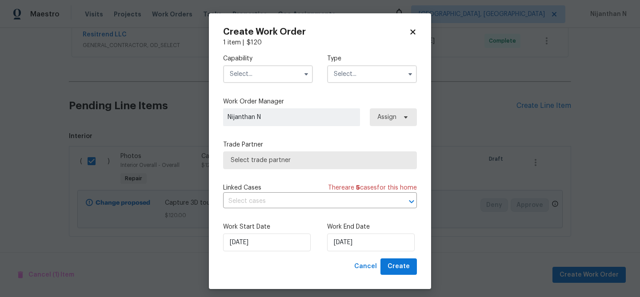
click at [270, 81] on input "text" at bounding box center [268, 74] width 90 height 18
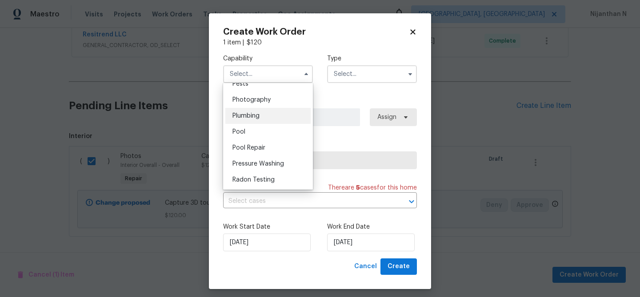
scroll to position [769, 0]
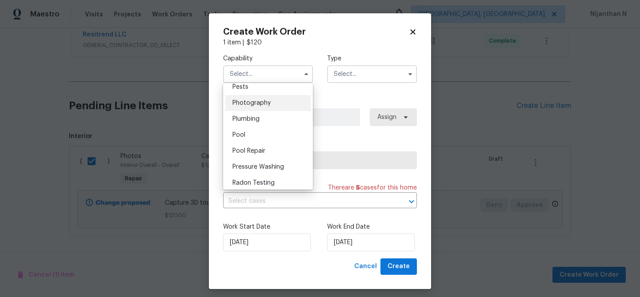
click at [254, 104] on span "Photography" at bounding box center [252, 103] width 38 height 6
type input "Photography"
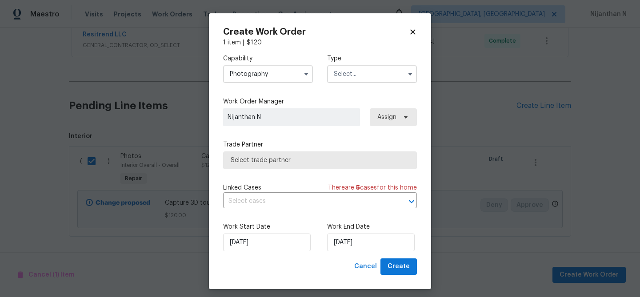
click at [362, 76] on input "text" at bounding box center [372, 74] width 90 height 18
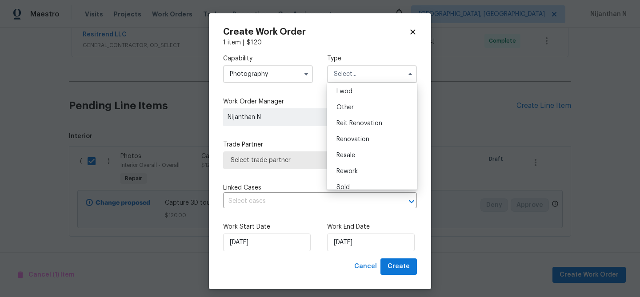
scroll to position [106, 0]
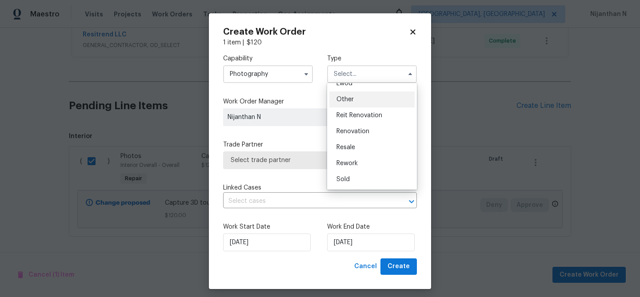
click at [352, 105] on div "Other" at bounding box center [371, 100] width 85 height 16
type input "Other"
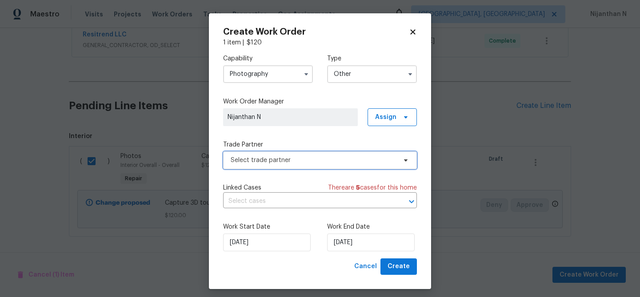
click at [286, 158] on span "Select trade partner" at bounding box center [314, 160] width 166 height 9
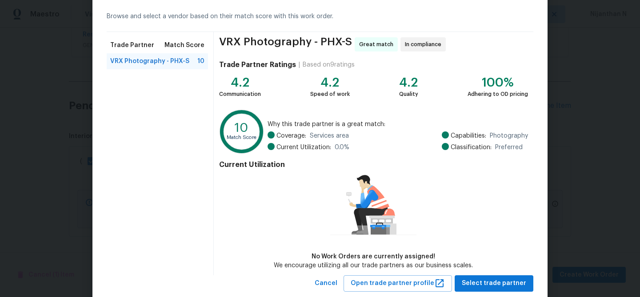
scroll to position [58, 0]
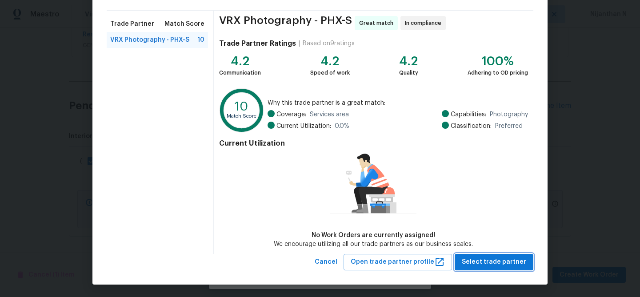
click at [489, 257] on span "Select trade partner" at bounding box center [494, 262] width 64 height 11
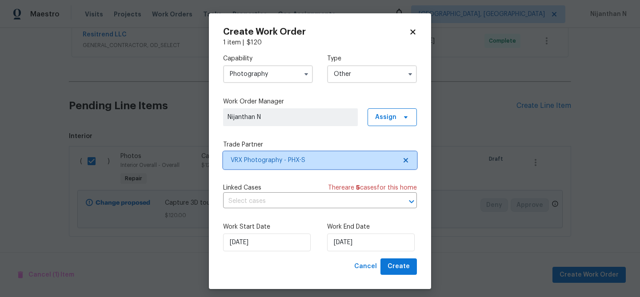
scroll to position [0, 0]
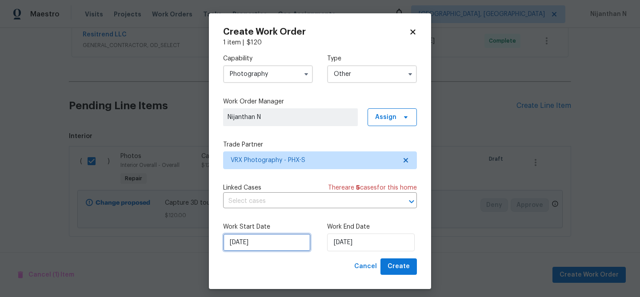
click at [275, 242] on input "23/09/2025" at bounding box center [267, 243] width 88 height 18
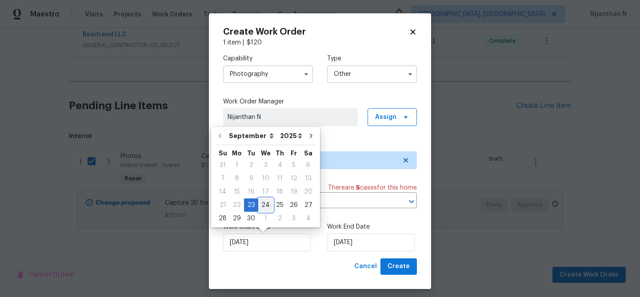
click at [266, 206] on div "24" at bounding box center [265, 205] width 15 height 12
type input "24/09/2025"
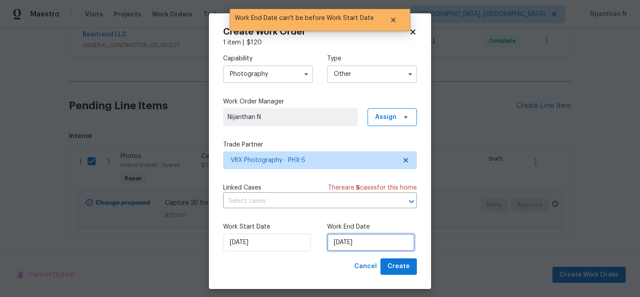
click at [347, 242] on input "24/09/2025" at bounding box center [371, 243] width 88 height 18
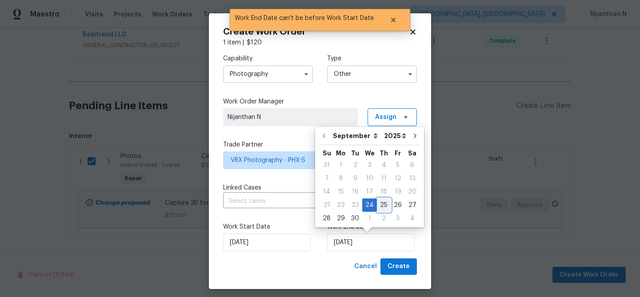
click at [379, 205] on div "25" at bounding box center [384, 205] width 14 height 12
type input "25/09/2025"
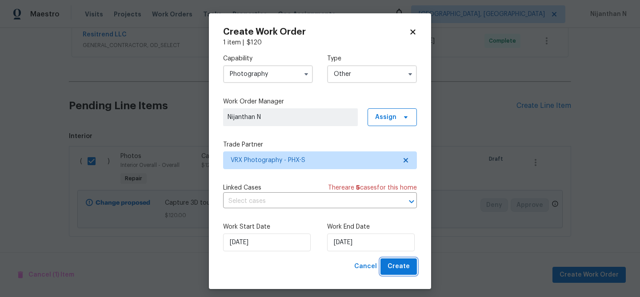
click at [409, 265] on span "Create" at bounding box center [399, 266] width 22 height 11
checkbox input "false"
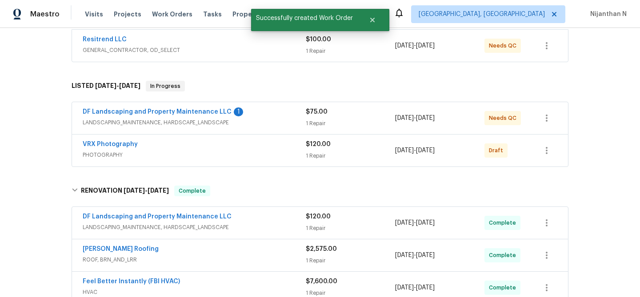
scroll to position [168, 0]
click at [549, 156] on icon "button" at bounding box center [546, 151] width 11 height 11
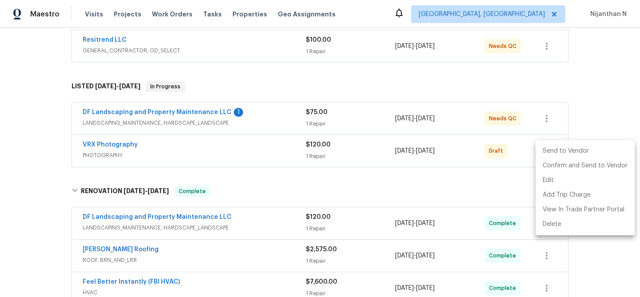
click at [556, 152] on li "Send to Vendor" at bounding box center [585, 151] width 99 height 15
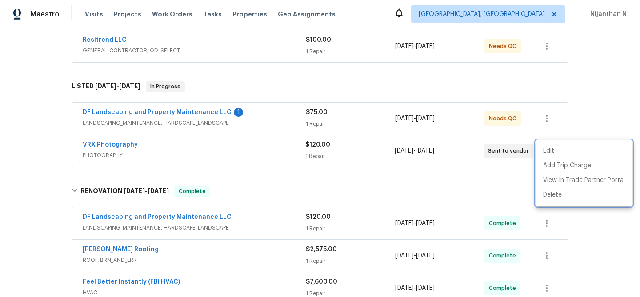
click at [429, 191] on div at bounding box center [320, 148] width 640 height 297
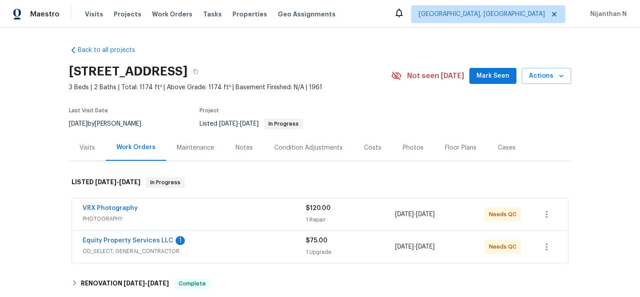
click at [216, 221] on span "PHOTOGRAPHY" at bounding box center [194, 219] width 223 height 9
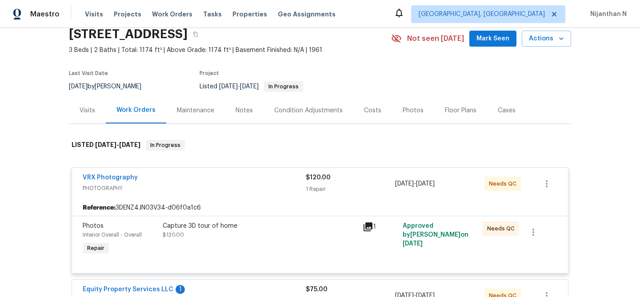
scroll to position [28, 0]
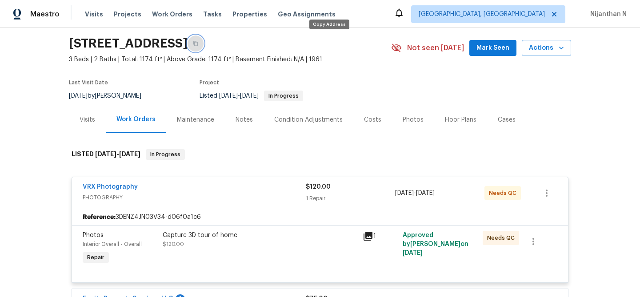
click at [198, 44] on icon "button" at bounding box center [195, 43] width 5 height 5
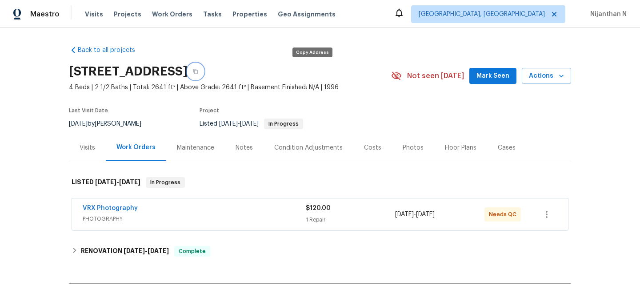
click at [204, 74] on button "button" at bounding box center [196, 72] width 16 height 16
click at [265, 223] on span "PHOTOGRAPHY" at bounding box center [194, 219] width 223 height 9
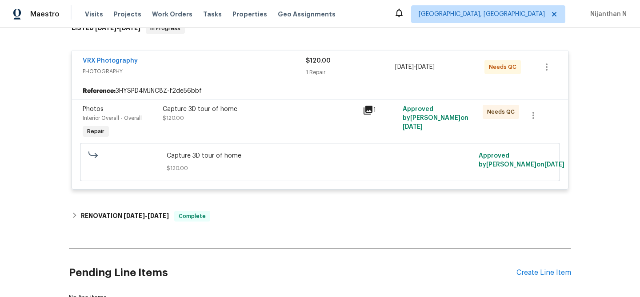
scroll to position [174, 0]
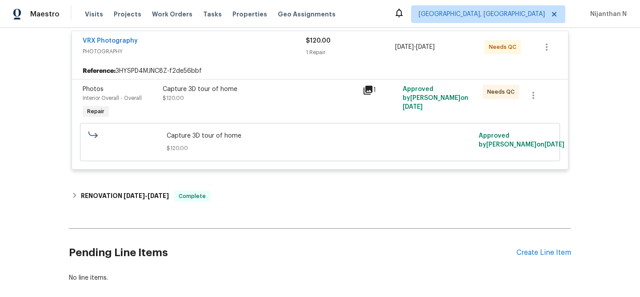
click at [272, 104] on div "Capture 3D tour of home $120.00" at bounding box center [260, 102] width 200 height 41
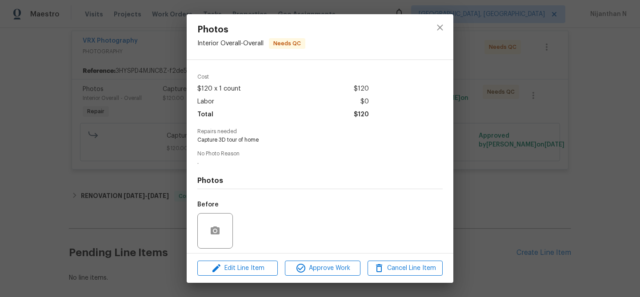
scroll to position [89, 0]
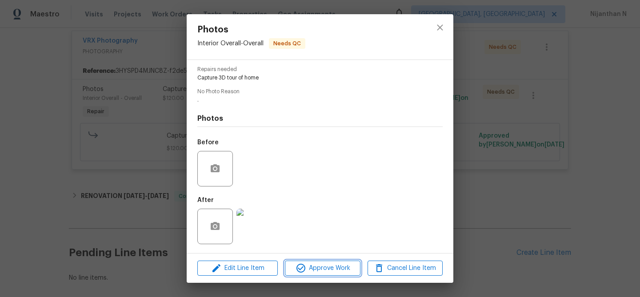
click at [321, 266] on span "Approve Work" at bounding box center [323, 268] width 70 height 11
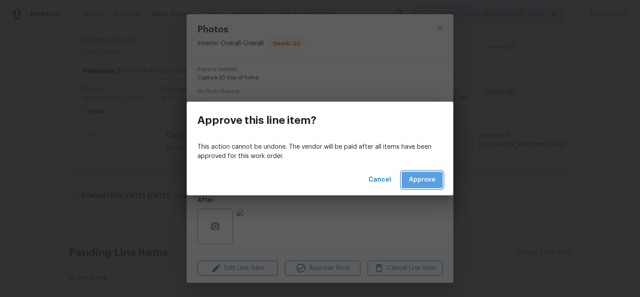
click at [428, 174] on button "Approve" at bounding box center [422, 180] width 41 height 16
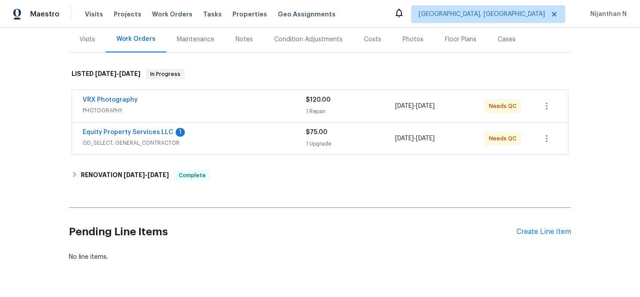
scroll to position [109, 0]
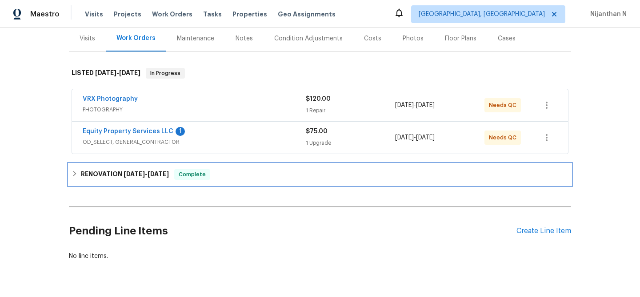
click at [122, 175] on h6 "RENOVATION [DATE] - [DATE]" at bounding box center [125, 174] width 88 height 11
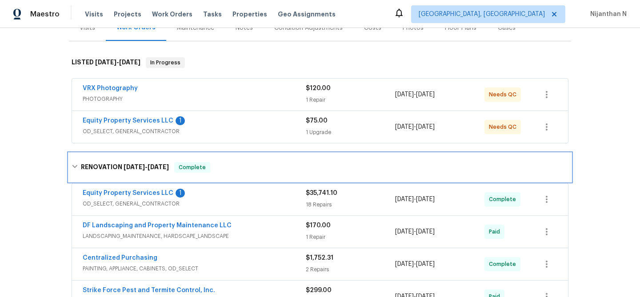
scroll to position [72, 0]
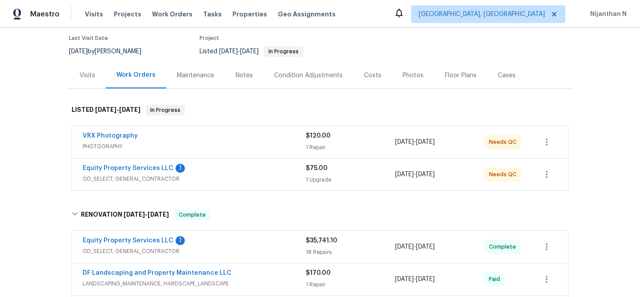
click at [248, 140] on div "VRX Photography" at bounding box center [194, 137] width 223 height 11
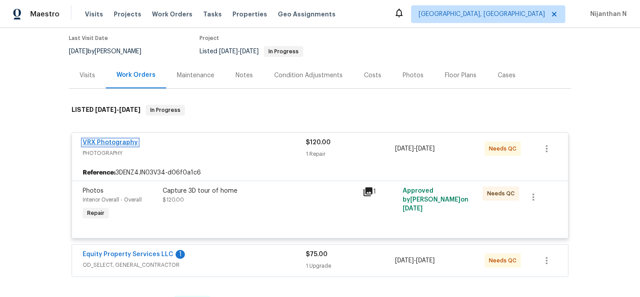
click at [130, 140] on link "VRX Photography" at bounding box center [110, 143] width 55 height 6
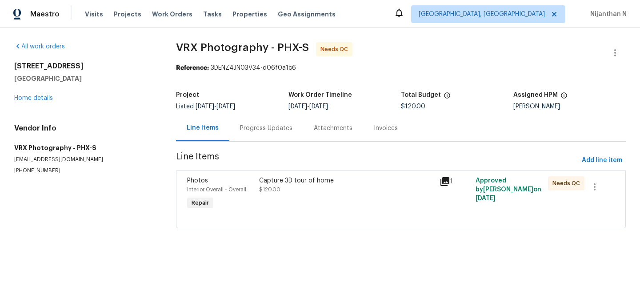
click at [259, 127] on div "Progress Updates" at bounding box center [266, 128] width 52 height 9
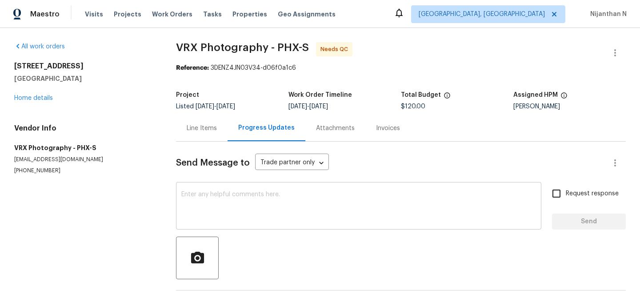
click at [274, 208] on textarea at bounding box center [358, 207] width 355 height 31
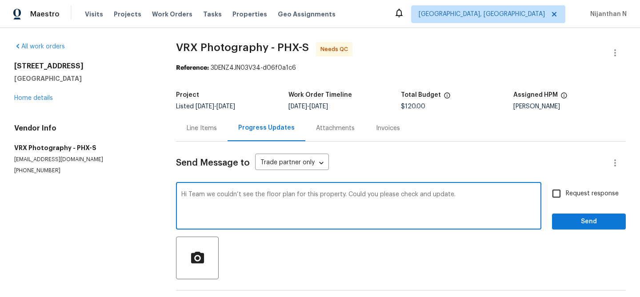
type textarea "Hi Team we couldn’t see the floor plan for this property. Could you please chec…"
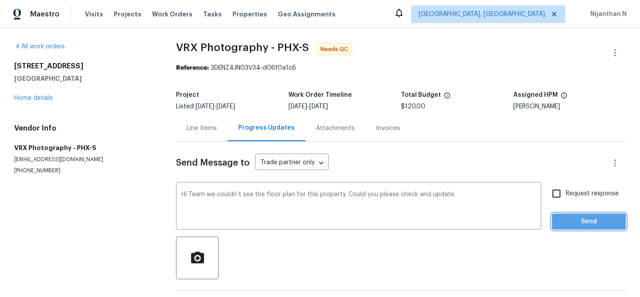
click at [569, 228] on button "Send" at bounding box center [589, 222] width 74 height 16
